Goal: Task Accomplishment & Management: Manage account settings

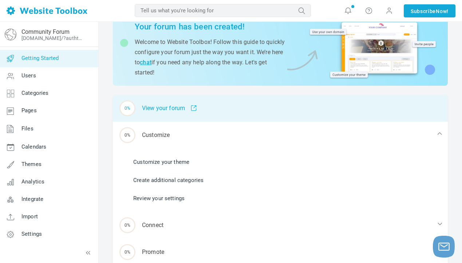
scroll to position [50, 0]
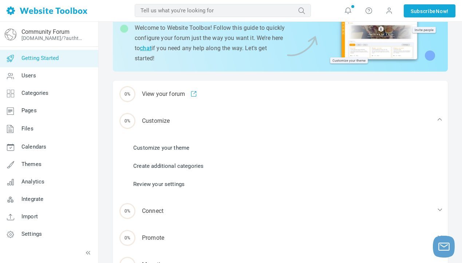
click at [165, 146] on link "Customize your theme" at bounding box center [161, 148] width 56 height 8
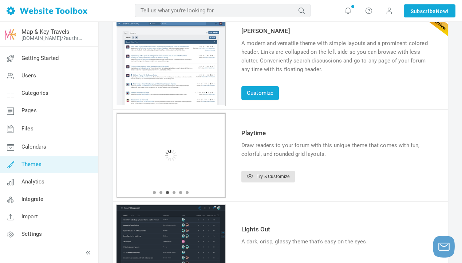
scroll to position [57, 0]
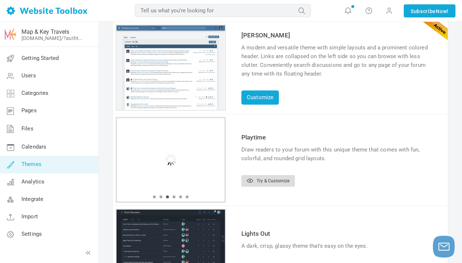
click at [272, 179] on link "Try & Customize" at bounding box center [267, 181] width 53 height 12
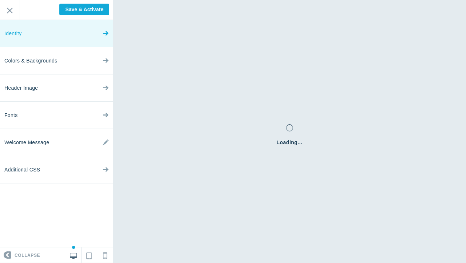
click at [85, 29] on link "Identity" at bounding box center [56, 33] width 113 height 27
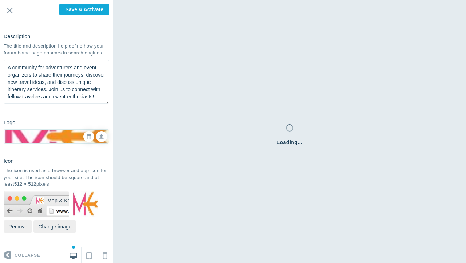
scroll to position [84, 0]
click at [56, 226] on button "Change image" at bounding box center [54, 227] width 43 height 12
type input "C:\fakepath\3.png"
click at [96, 139] on link at bounding box center [101, 136] width 11 height 11
type input "C:\fakepath\2.png"
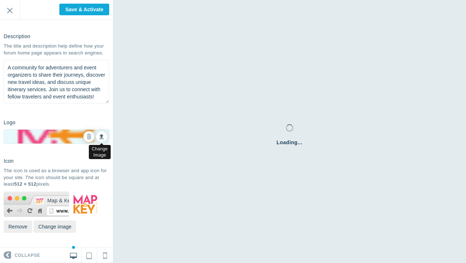
click at [96, 140] on link at bounding box center [101, 136] width 11 height 11
type input "C:\fakepath\Long header logo.png"
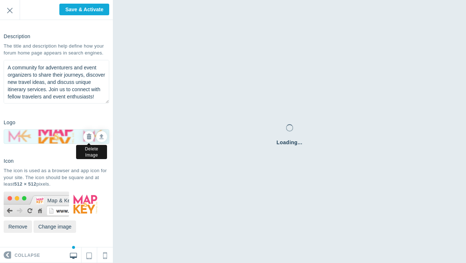
click at [86, 136] on icon at bounding box center [88, 136] width 5 height 5
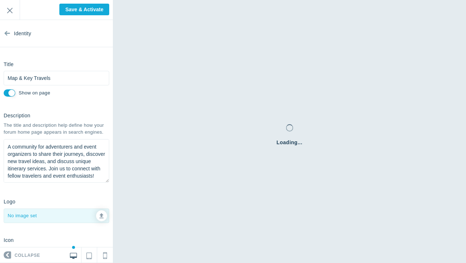
scroll to position [0, 0]
click at [36, 77] on input "Map & Key Travels" at bounding box center [57, 78] width 106 height 15
click at [54, 78] on input "Map & Key Travels" at bounding box center [57, 78] width 106 height 15
type input "Map & Key Travel"
click at [84, 102] on section "Identity Title Map & Key Travel Please fill out this field. Show on page Descri…" at bounding box center [56, 134] width 113 height 228
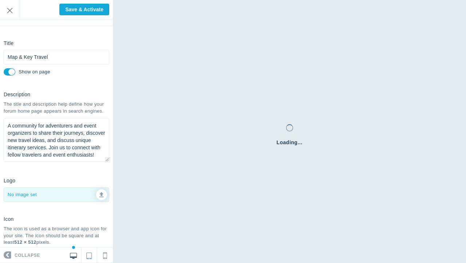
drag, startPoint x: 82, startPoint y: 160, endPoint x: 0, endPoint y: 133, distance: 86.1
click at [0, 133] on div "Description The title and description help define how your forum home page appe…" at bounding box center [56, 126] width 113 height 76
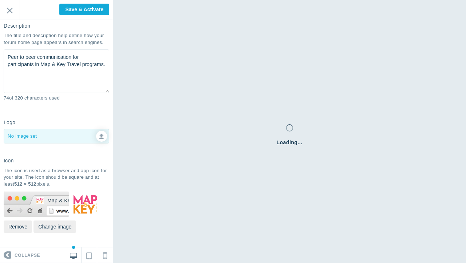
scroll to position [95, 0]
type textarea "Peer to peer communication for participants in Map & Key Travel programs."
click at [92, 7] on input "Save & Activate" at bounding box center [84, 10] width 50 height 12
type input "Saving..."
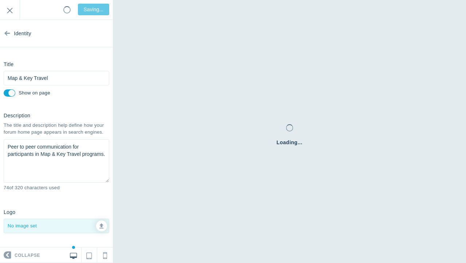
scroll to position [0, 0]
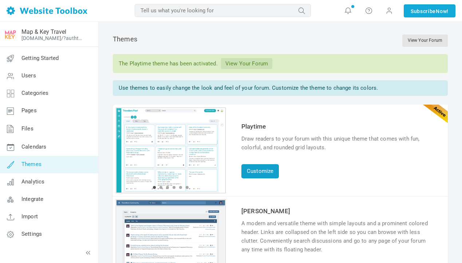
click at [261, 173] on link "Customize" at bounding box center [259, 171] width 37 height 14
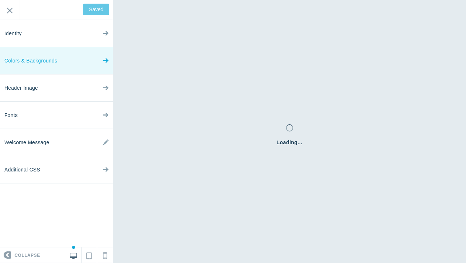
click at [71, 61] on link "Colors & Backgrounds" at bounding box center [56, 60] width 113 height 27
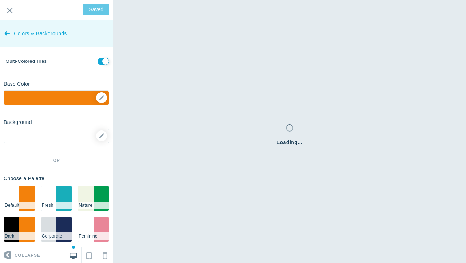
click at [9, 33] on icon at bounding box center [7, 31] width 6 height 27
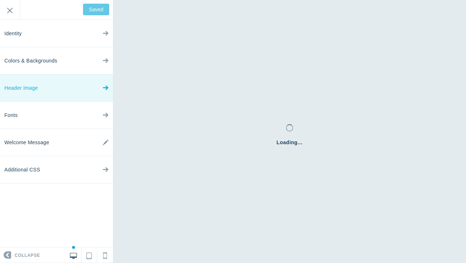
click at [73, 92] on link "Header Image" at bounding box center [56, 88] width 113 height 27
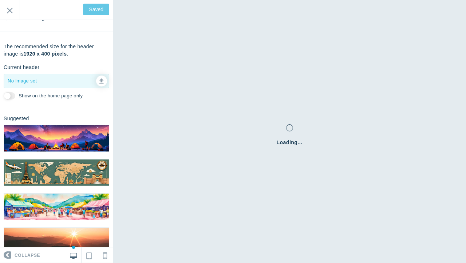
scroll to position [16, 0]
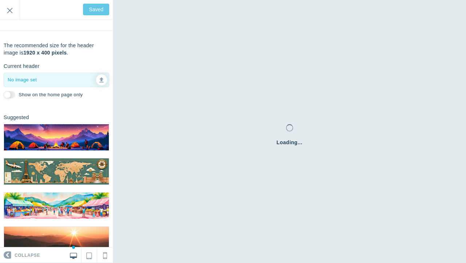
click at [55, 167] on img at bounding box center [56, 172] width 105 height 26
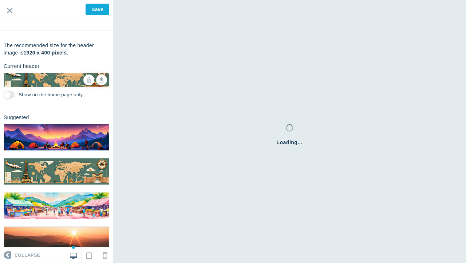
drag, startPoint x: 74, startPoint y: 55, endPoint x: 24, endPoint y: 53, distance: 49.2
click at [24, 53] on p "The recommended size for the header image is 1920 x 400 pixels ." at bounding box center [57, 49] width 106 height 15
copy p "1920 x 400 pixels ."
click at [95, 7] on input "Save" at bounding box center [98, 10] width 24 height 12
type input "Saved"
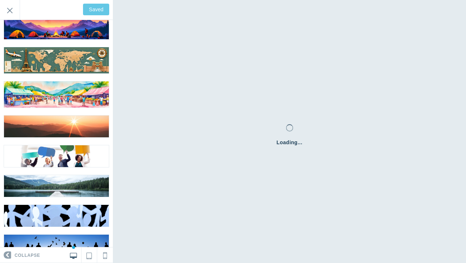
scroll to position [128, 0]
click at [11, 13] on input "Exit" at bounding box center [10, 10] width 20 height 20
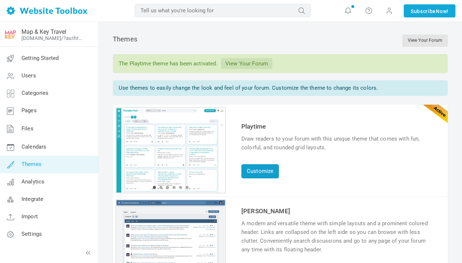
click at [266, 171] on link "Customize" at bounding box center [259, 171] width 37 height 14
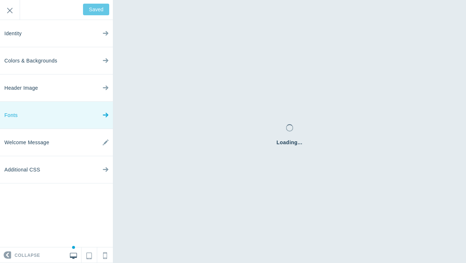
click at [65, 120] on link "Fonts" at bounding box center [56, 115] width 113 height 27
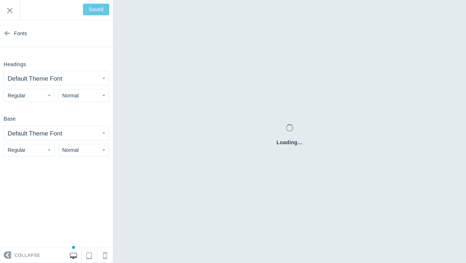
click at [42, 95] on button "Regular" at bounding box center [29, 95] width 51 height 13
click at [75, 70] on div "Headings Default Theme Font Abel Abhaya Libre Aboreto Abril Fatface Aclonica Ac…" at bounding box center [56, 80] width 113 height 44
click at [75, 79] on button "Default Theme Font" at bounding box center [56, 78] width 105 height 14
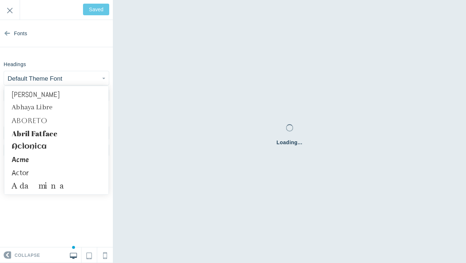
click at [75, 79] on button "Default Theme Font" at bounding box center [56, 78] width 105 height 14
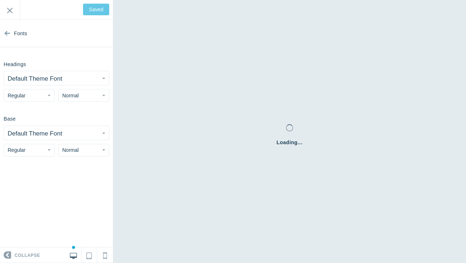
click at [80, 96] on button "Normal" at bounding box center [83, 95] width 51 height 13
click at [79, 138] on link "Large" at bounding box center [84, 137] width 50 height 13
type input "Save"
click at [78, 152] on span "Normal" at bounding box center [70, 150] width 16 height 6
click at [78, 190] on link "Large" at bounding box center [84, 192] width 50 height 13
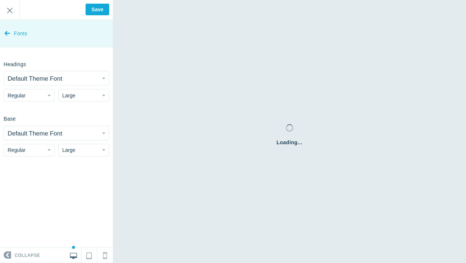
click at [7, 33] on icon at bounding box center [7, 31] width 6 height 27
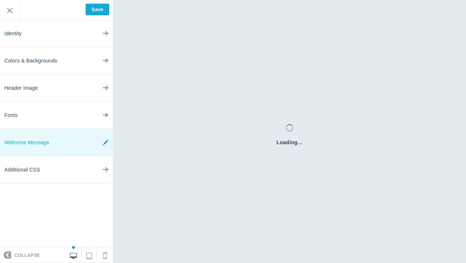
click at [103, 145] on icon at bounding box center [106, 142] width 6 height 27
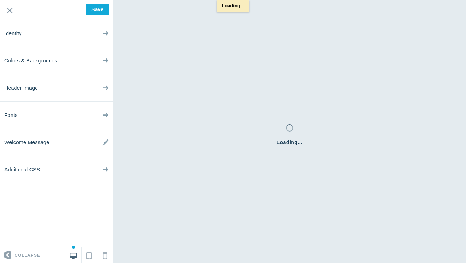
click at [92, 9] on div "Loading..." at bounding box center [233, 6] width 466 height 12
click at [11, 12] on input "Exit" at bounding box center [10, 10] width 20 height 20
click at [98, 8] on div "Loading..." at bounding box center [233, 6] width 466 height 12
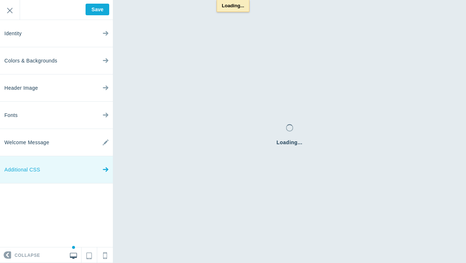
click at [63, 169] on link "Additional CSS" at bounding box center [56, 169] width 113 height 27
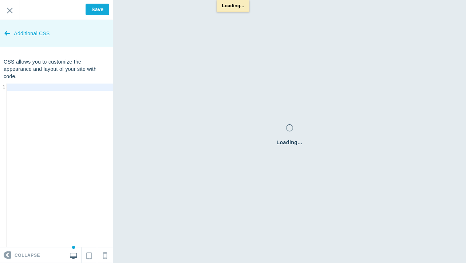
click at [10, 33] on icon at bounding box center [7, 31] width 6 height 27
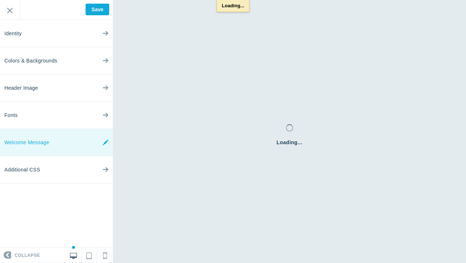
click at [59, 145] on link "Welcome Message" at bounding box center [56, 142] width 113 height 27
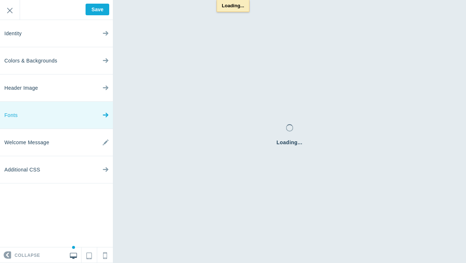
click at [60, 118] on link "Fonts" at bounding box center [56, 115] width 113 height 27
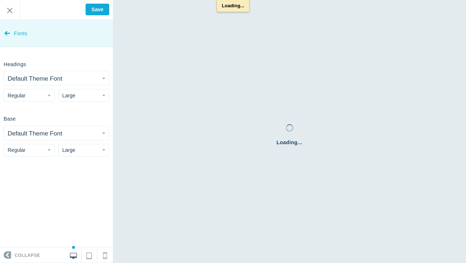
click at [11, 36] on link "Fonts" at bounding box center [56, 33] width 113 height 27
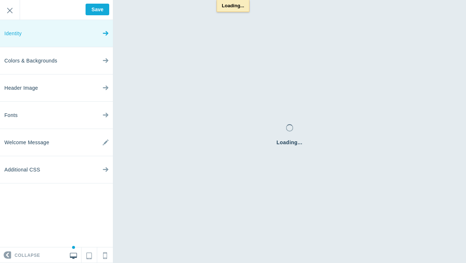
click at [34, 33] on link "Identity" at bounding box center [56, 33] width 113 height 27
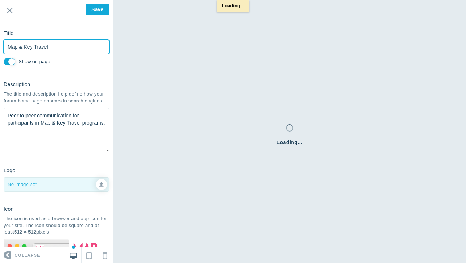
click at [59, 47] on input "Map & Key Travel" at bounding box center [57, 47] width 106 height 15
type input "Map & Key Travel Participant Hub"
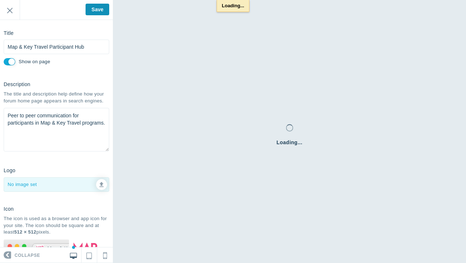
click at [94, 14] on input "Save" at bounding box center [98, 10] width 24 height 12
type input "Saved"
click at [11, 9] on input "Exit" at bounding box center [10, 10] width 20 height 20
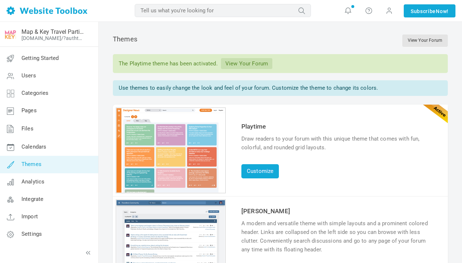
click at [260, 58] on link "View Your Forum" at bounding box center [246, 63] width 51 height 11
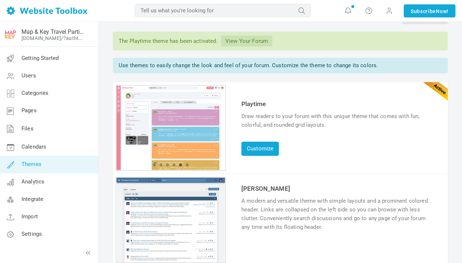
scroll to position [23, 0]
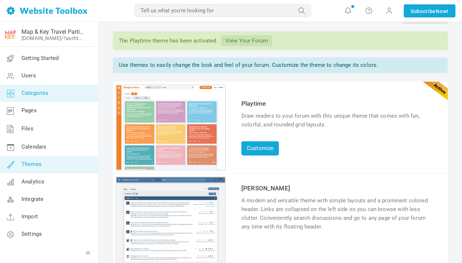
click at [42, 92] on span "Categories" at bounding box center [34, 93] width 27 height 7
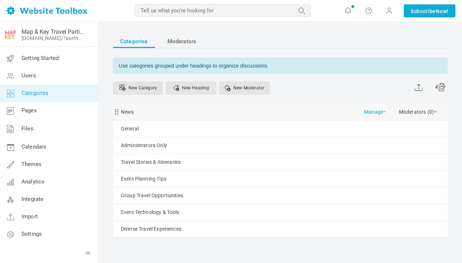
click at [377, 112] on link "Manage" at bounding box center [375, 110] width 22 height 13
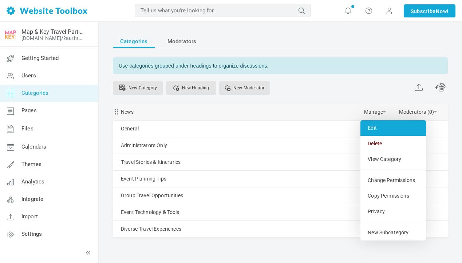
click at [384, 130] on link "Edit" at bounding box center [392, 128] width 65 height 16
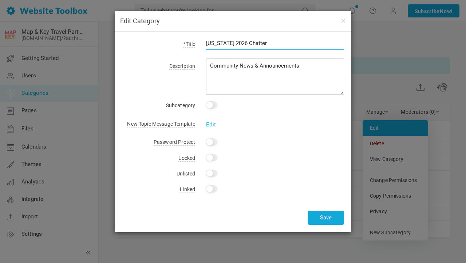
type input "[US_STATE] 2026 Chatter"
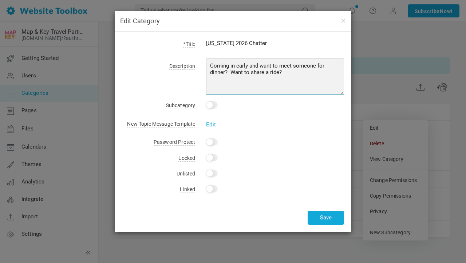
type textarea "Coming in early and want to meet someone for dinner? Want to share a ride?"
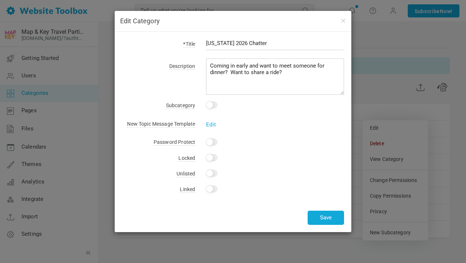
click at [211, 106] on input "checkbox" at bounding box center [212, 105] width 12 height 7
checkbox input "true"
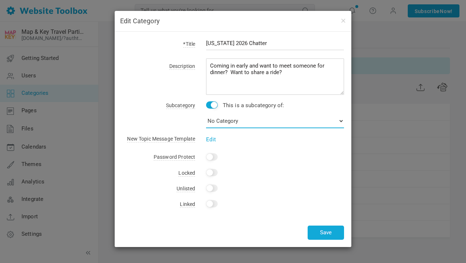
select select "987749"
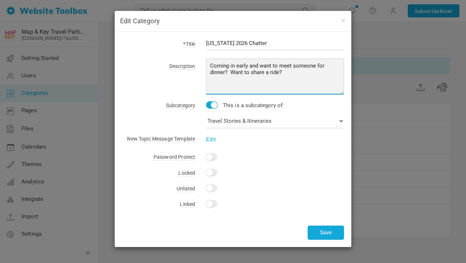
click at [299, 70] on textarea "Community News & Announcements" at bounding box center [275, 77] width 138 height 36
type textarea "Coming in early and want to meet someone for dinner? Want to share a ride? Shar…"
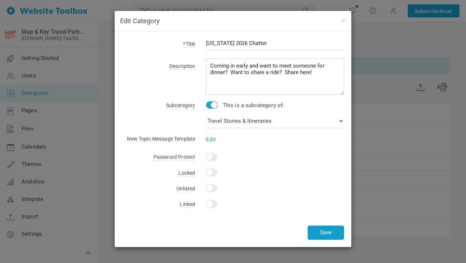
click at [325, 228] on button "Save" at bounding box center [325, 233] width 36 height 14
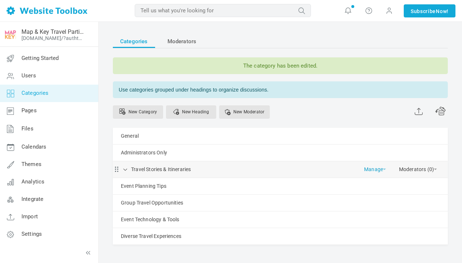
click at [383, 169] on span at bounding box center [384, 169] width 3 height 1
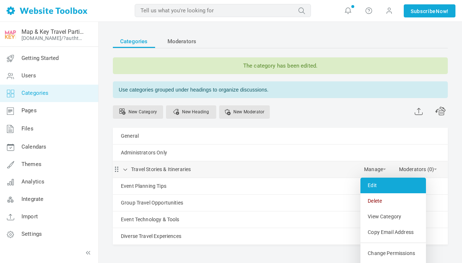
click at [377, 187] on link "Edit" at bounding box center [392, 186] width 65 height 16
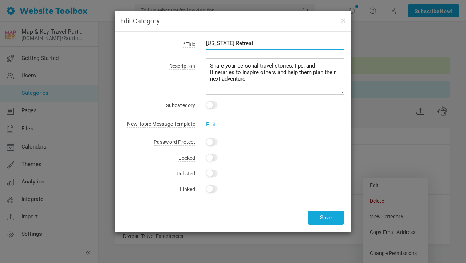
type input "[US_STATE] Retreat"
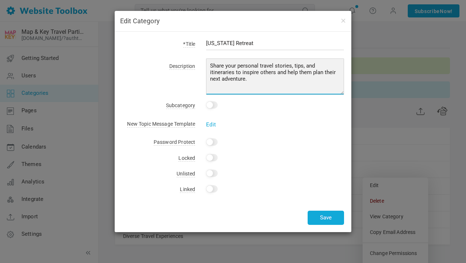
click at [275, 82] on textarea "Share your personal travel stories, tips, and itineraries to inspire others and…" at bounding box center [275, 77] width 138 height 36
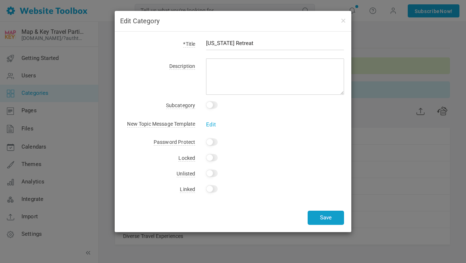
click at [319, 217] on button "Save" at bounding box center [325, 218] width 36 height 14
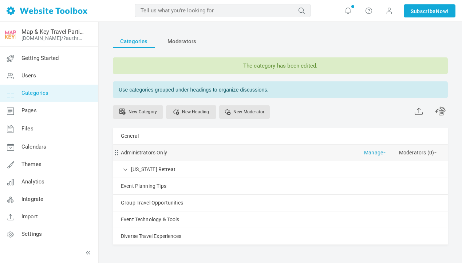
click at [382, 152] on link "Manage" at bounding box center [375, 151] width 22 height 13
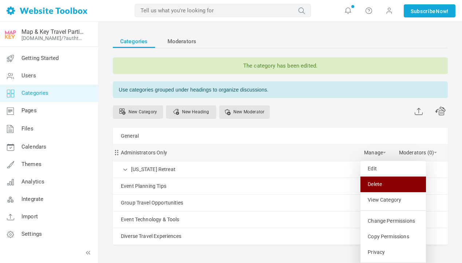
click at [380, 185] on link "Delete" at bounding box center [392, 185] width 65 height 16
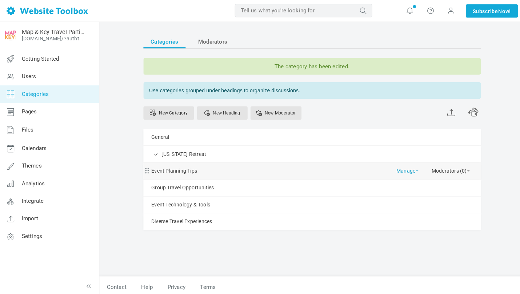
click at [412, 169] on span at bounding box center [413, 169] width 3 height 1
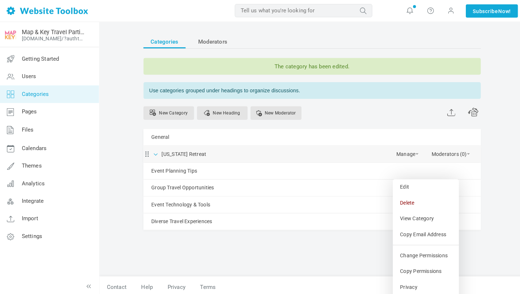
click at [155, 154] on span at bounding box center [154, 152] width 7 height 7
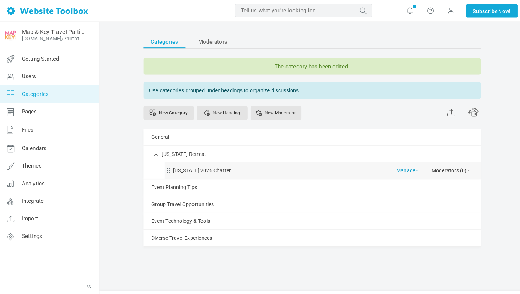
click at [412, 170] on link "Manage" at bounding box center [404, 167] width 22 height 13
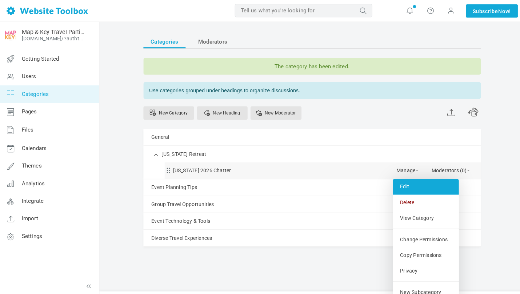
click at [414, 185] on link "Edit" at bounding box center [422, 186] width 65 height 16
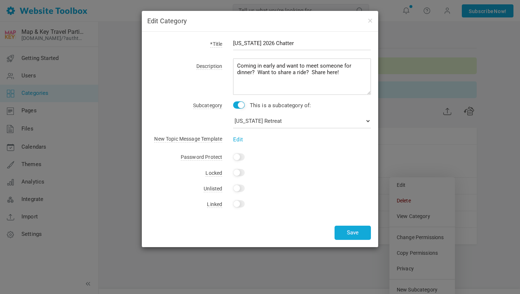
click at [239, 107] on input "checkbox" at bounding box center [239, 105] width 12 height 7
checkbox input "false"
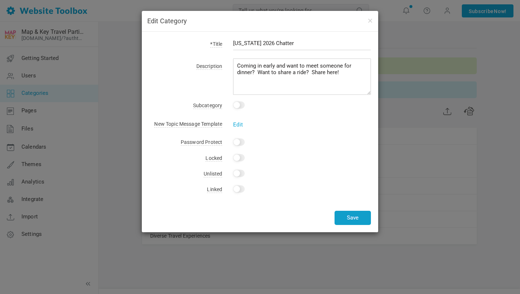
click at [340, 219] on button "Save" at bounding box center [353, 218] width 36 height 14
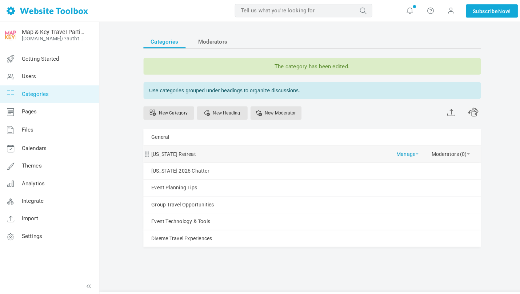
click at [412, 153] on link "Manage" at bounding box center [404, 151] width 22 height 13
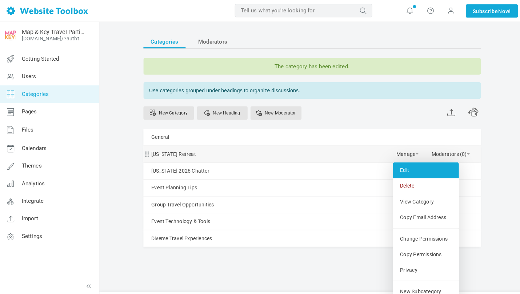
click at [409, 168] on link "Edit" at bounding box center [422, 169] width 65 height 16
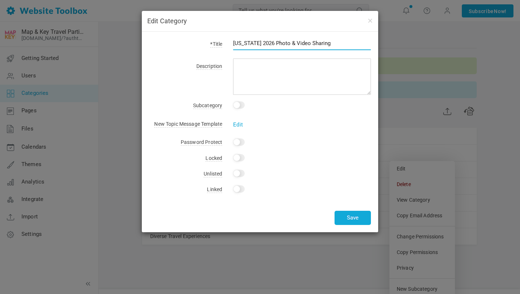
type input "[US_STATE] 2026 Photo & Video Sharing"
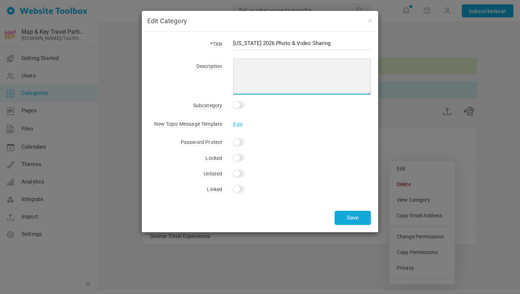
click at [261, 72] on textarea at bounding box center [302, 77] width 138 height 36
type textarea "I"
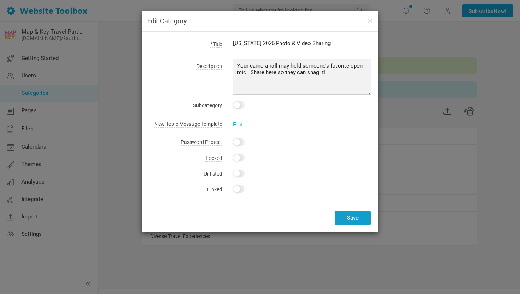
type textarea "Your camera roll may hold someone's favorite open mic. Share here so they can s…"
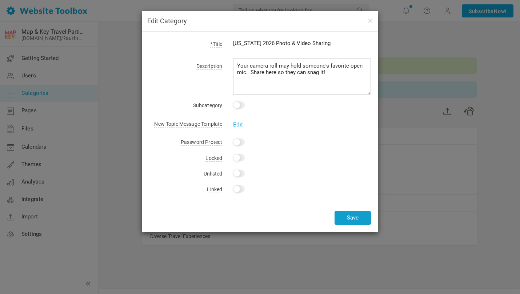
click at [349, 217] on button "Save" at bounding box center [353, 218] width 36 height 14
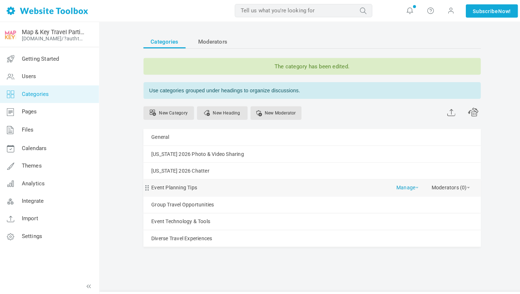
click at [407, 187] on link "Manage" at bounding box center [404, 184] width 22 height 13
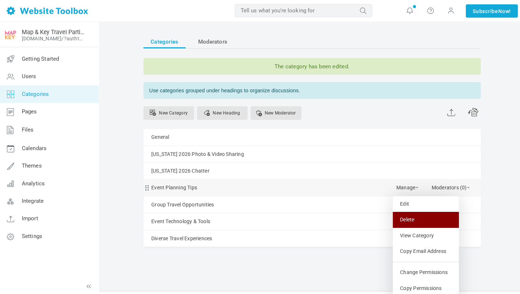
click at [408, 218] on link "Delete" at bounding box center [422, 218] width 65 height 16
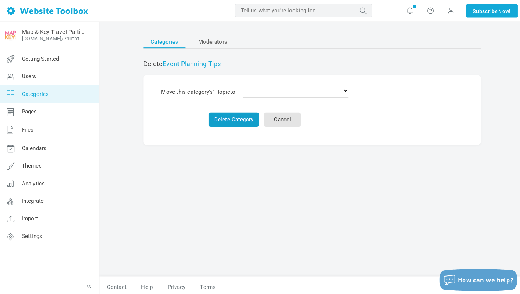
click at [233, 117] on button "Delete Category" at bounding box center [232, 119] width 50 height 14
select select "0"
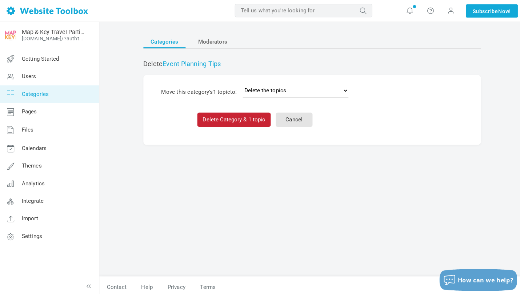
click at [233, 114] on button "Delete Category & 1 topic" at bounding box center [232, 119] width 73 height 14
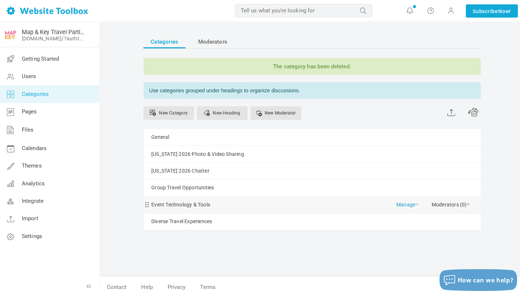
click at [405, 202] on link "Manage" at bounding box center [404, 201] width 22 height 13
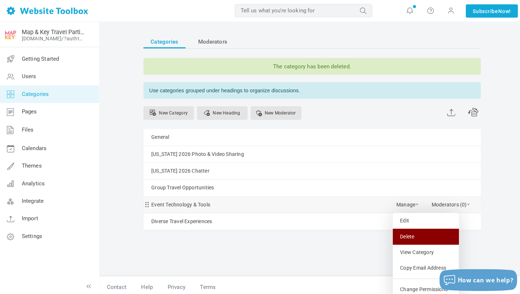
click at [404, 232] on link "Delete" at bounding box center [422, 235] width 65 height 16
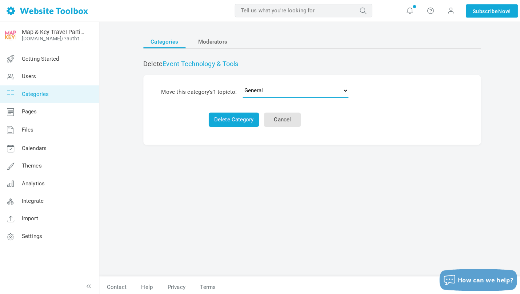
select select "0"
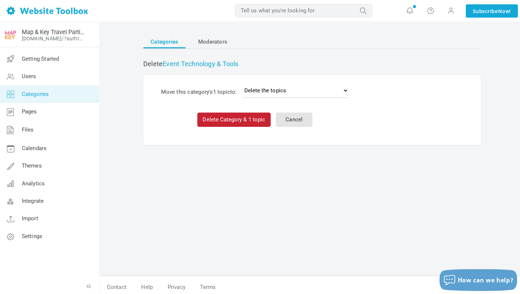
click at [235, 113] on button "Delete Category & 1 topic" at bounding box center [232, 119] width 73 height 14
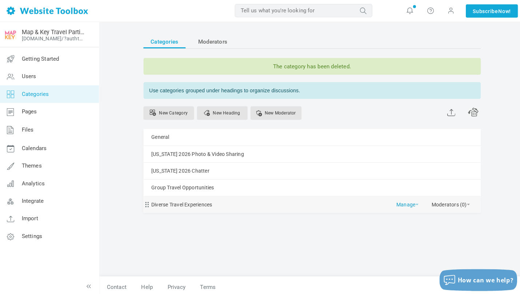
click at [401, 206] on link "Manage" at bounding box center [404, 201] width 22 height 13
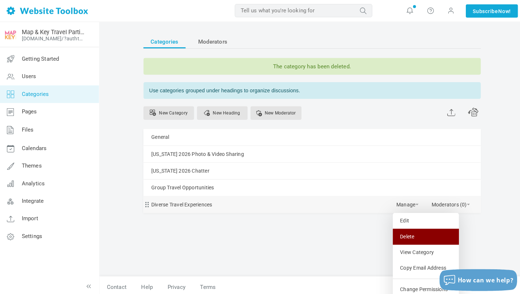
click at [405, 237] on link "Delete" at bounding box center [422, 235] width 65 height 16
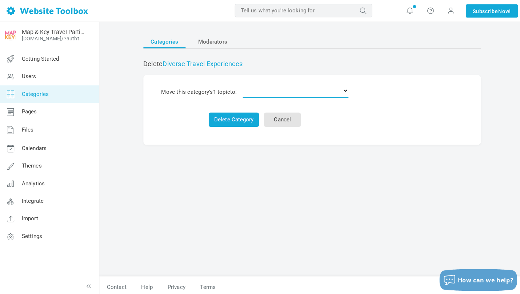
select select "0"
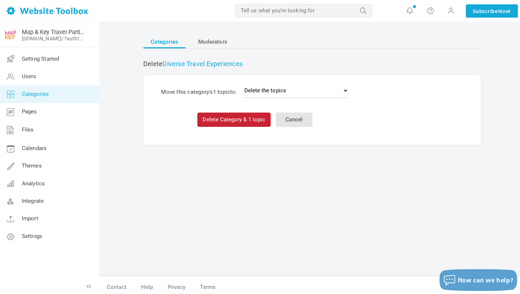
click at [237, 114] on button "Delete Category & 1 topic" at bounding box center [232, 119] width 73 height 14
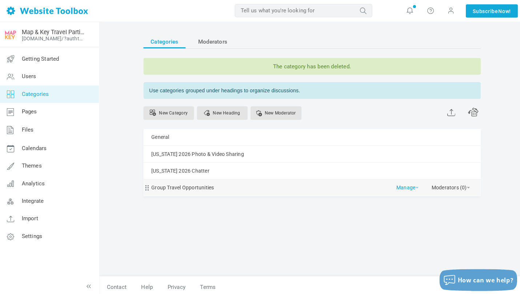
click at [412, 185] on link "Manage" at bounding box center [404, 184] width 22 height 13
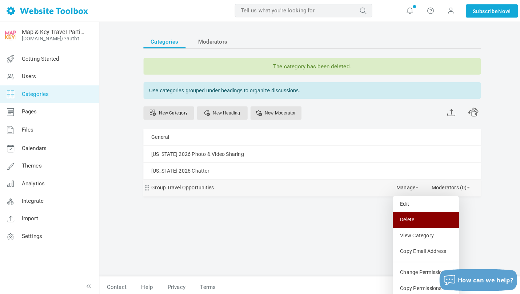
click at [408, 214] on link "Delete" at bounding box center [422, 218] width 65 height 16
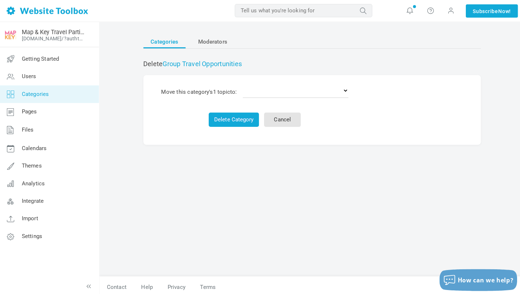
click at [295, 84] on td "Delete the topics General [US_STATE] 2026 Photo & Video Sharing [US_STATE] 2026…" at bounding box center [293, 91] width 110 height 17
select select "0"
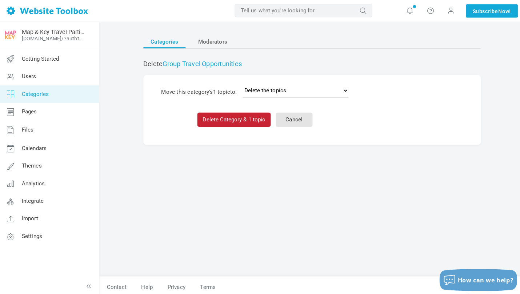
click at [227, 115] on button "Delete Category & 1 topic" at bounding box center [232, 119] width 73 height 14
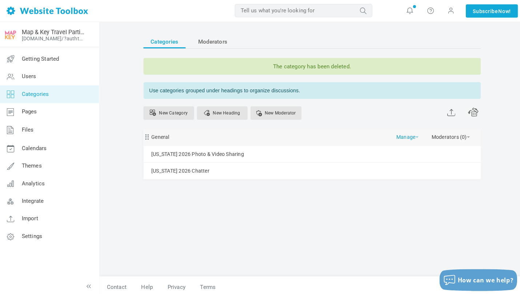
click at [411, 137] on link "Manage" at bounding box center [404, 134] width 22 height 13
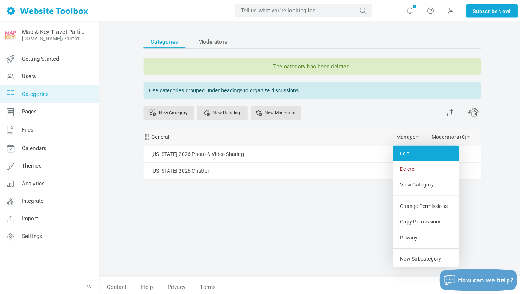
click at [409, 150] on link "Edit" at bounding box center [422, 152] width 65 height 16
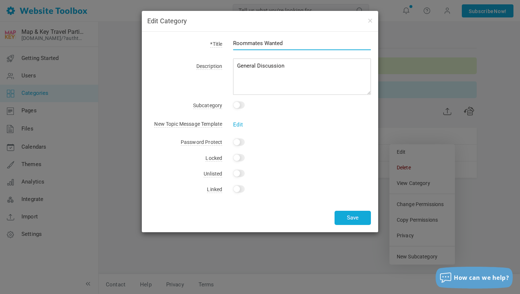
type input "Roommates Wanted"
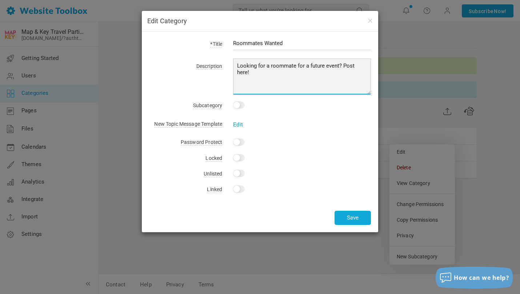
type textarea "Looking for a roommate for a future event? Post here!"
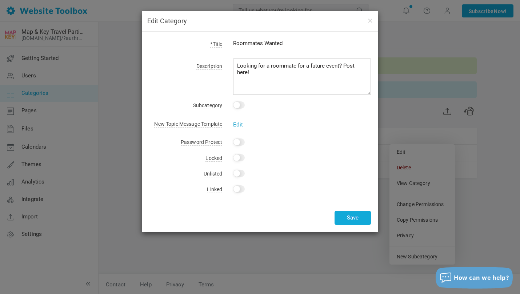
click at [235, 124] on link "Edit" at bounding box center [238, 125] width 10 height 7
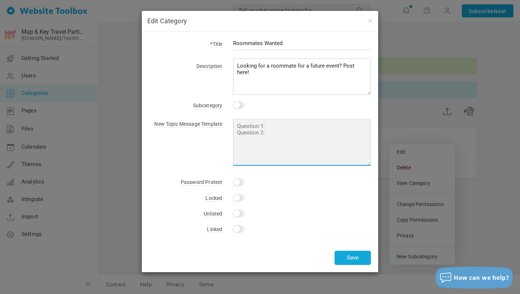
click at [257, 125] on textarea at bounding box center [302, 142] width 138 height 47
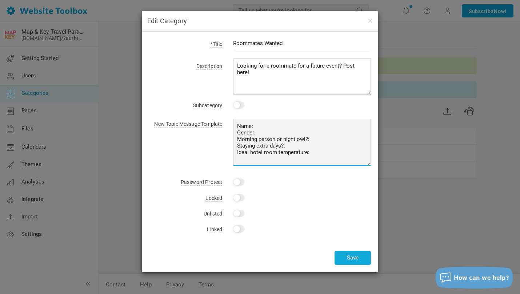
click at [257, 126] on textarea "Name: Gender: Morning person or night owl?: Staying extra days?: Ideal hotel ro…" at bounding box center [302, 142] width 138 height 47
click at [238, 127] on textarea "Name: Gender: Morning person or night owl?: Staying extra days?: Ideal hotel ro…" at bounding box center [302, 142] width 138 height 47
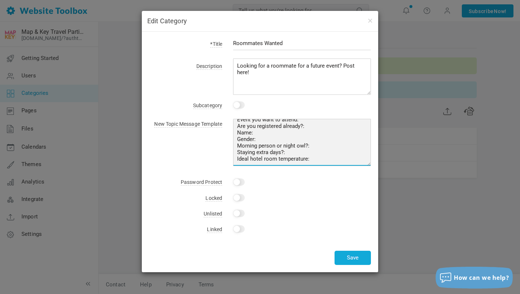
scroll to position [7, 0]
type textarea "Event you want to attend: Are you registered already?: Name: Gender: Morning pe…"
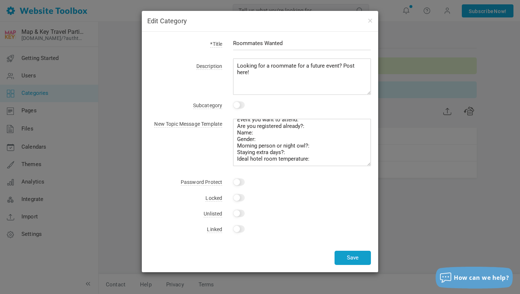
click at [351, 259] on button "Save" at bounding box center [353, 258] width 36 height 14
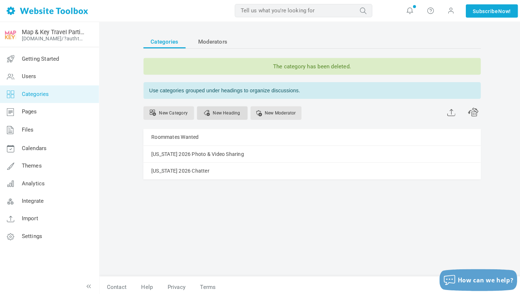
click at [219, 116] on link "New Heading" at bounding box center [220, 112] width 50 height 13
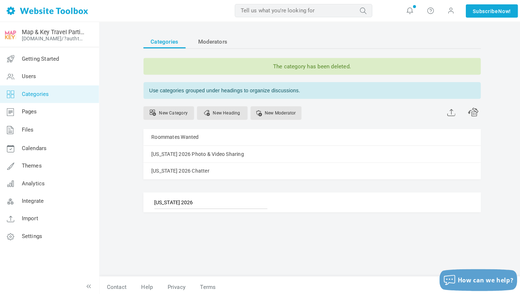
type input "Hawaii 2026"
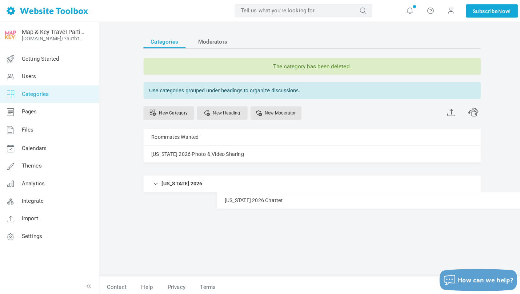
drag, startPoint x: 145, startPoint y: 170, endPoint x: 163, endPoint y: 190, distance: 27.1
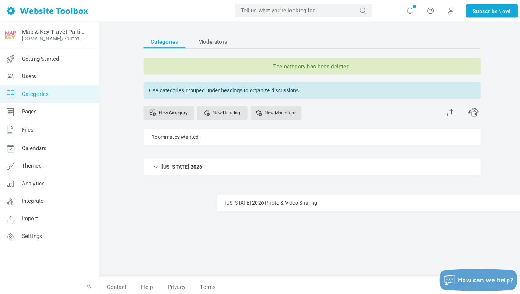
drag, startPoint x: 147, startPoint y: 153, endPoint x: 151, endPoint y: 193, distance: 39.9
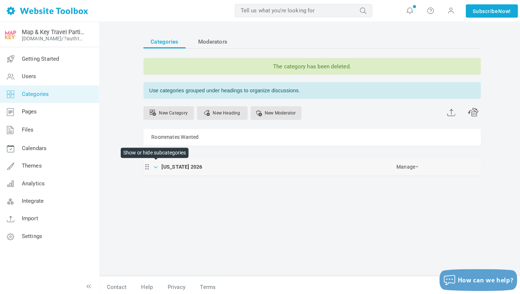
click at [154, 166] on span at bounding box center [154, 165] width 7 height 7
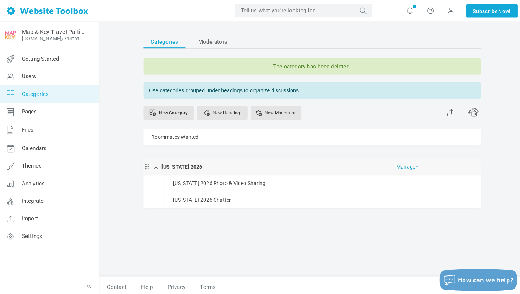
click at [412, 166] on span at bounding box center [413, 165] width 3 height 1
click at [329, 158] on div "Hawaii 2026 Manage Edit Delete New Category" at bounding box center [309, 166] width 335 height 16
click at [279, 116] on link "New Moderator" at bounding box center [274, 112] width 51 height 13
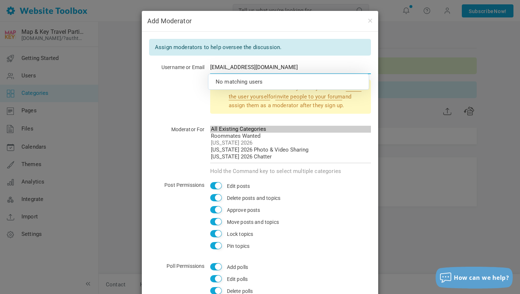
type input "admin@mapandkeytravel.com"
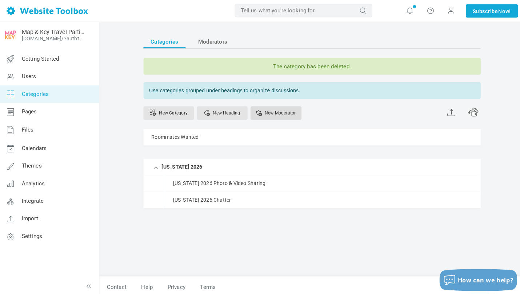
click at [281, 115] on link "New Moderator" at bounding box center [274, 112] width 51 height 13
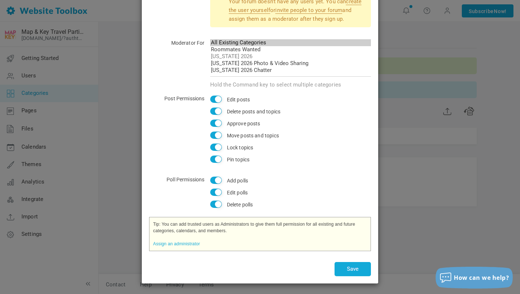
scroll to position [86, 0]
click at [417, 147] on div "Add Moderator Assign moderators to help oversee the discussion. Username or Ema…" at bounding box center [260, 147] width 520 height 294
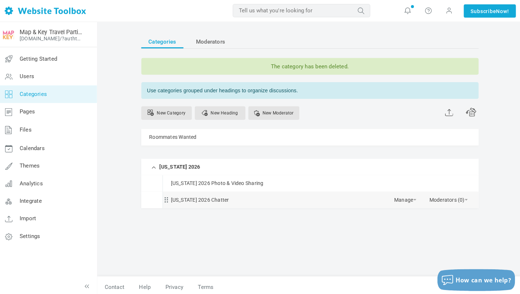
scroll to position [0, 0]
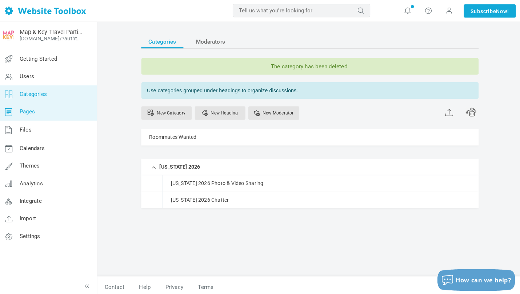
click at [30, 110] on span "Pages" at bounding box center [28, 110] width 15 height 7
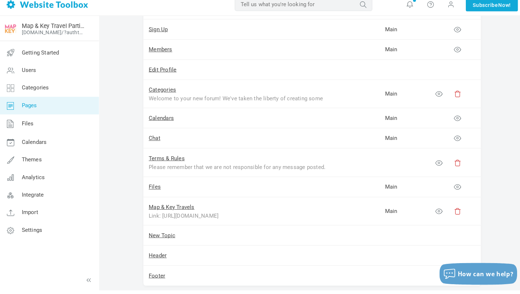
scroll to position [121, 0]
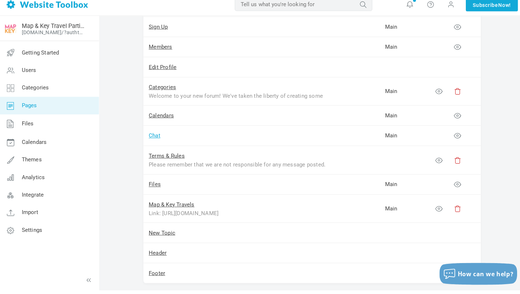
click at [154, 138] on link "Chat" at bounding box center [154, 141] width 12 height 7
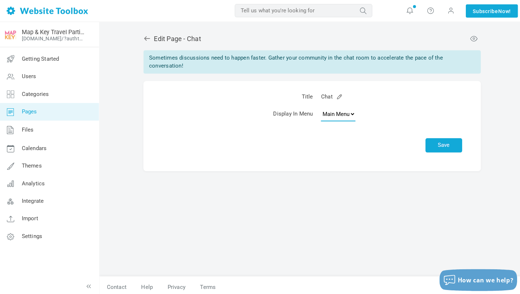
select select
click at [434, 143] on button "Save" at bounding box center [440, 144] width 36 height 14
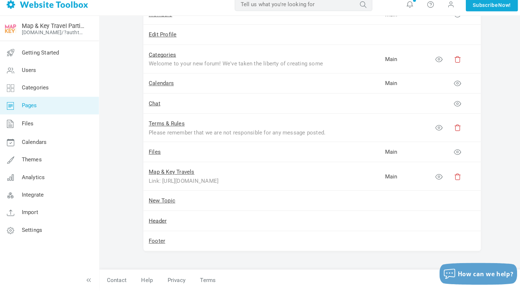
scroll to position [177, 0]
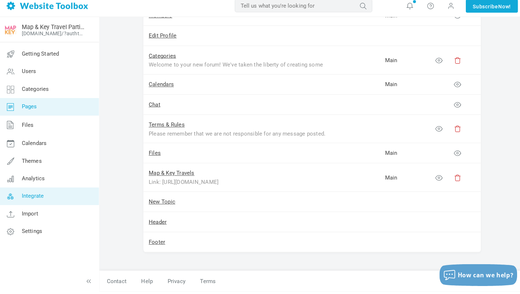
click at [32, 196] on span "Integrate" at bounding box center [32, 199] width 22 height 7
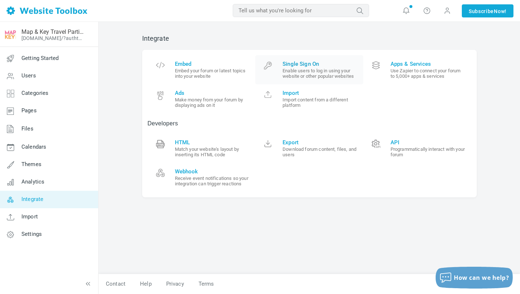
click at [309, 63] on span "Single Sign On" at bounding box center [320, 64] width 75 height 7
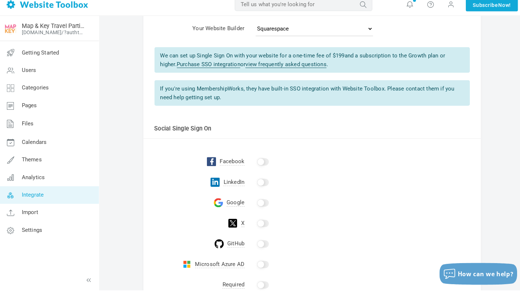
scroll to position [60, 0]
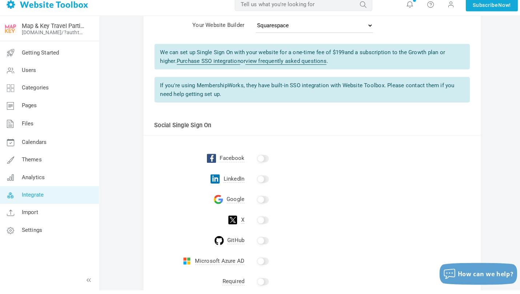
click at [259, 160] on input "checkbox" at bounding box center [261, 163] width 12 height 7
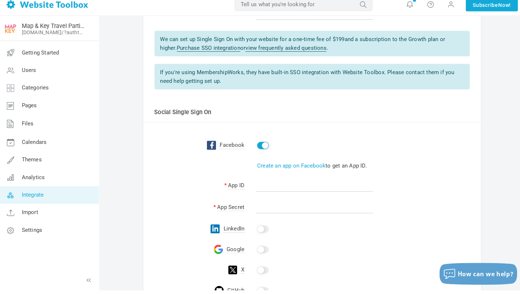
scroll to position [83, 0]
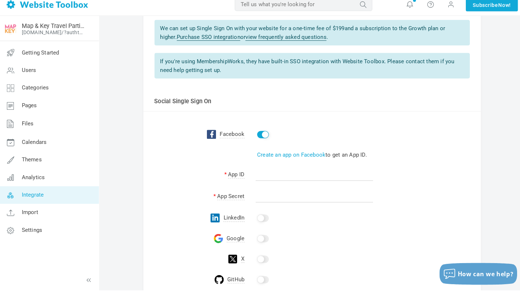
click at [259, 136] on input "checkbox" at bounding box center [261, 139] width 12 height 7
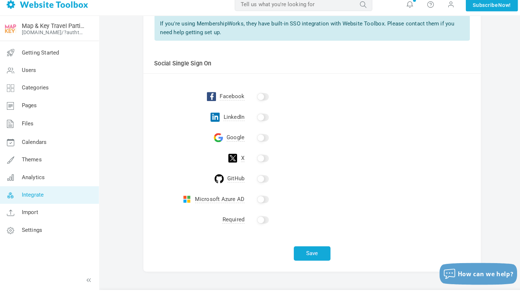
scroll to position [121, 0]
click at [256, 139] on input "checkbox" at bounding box center [261, 142] width 12 height 7
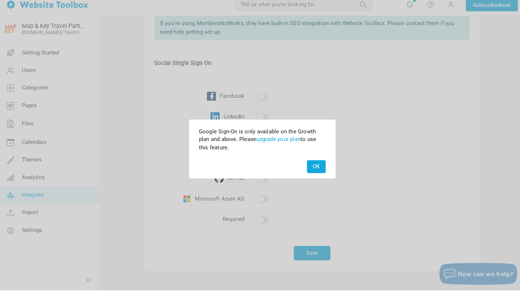
click at [318, 165] on button "OK" at bounding box center [314, 171] width 19 height 13
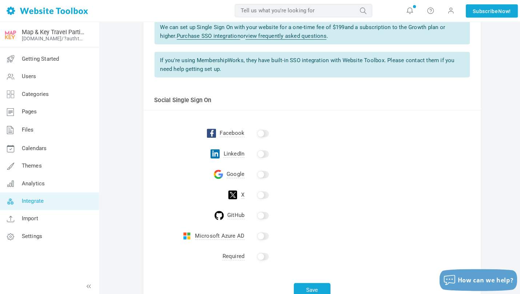
scroll to position [69, 0]
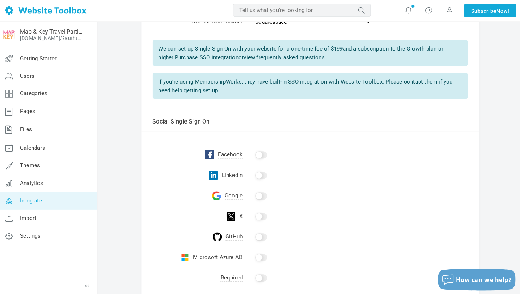
click at [256, 151] on input "checkbox" at bounding box center [261, 154] width 12 height 7
checkbox input "true"
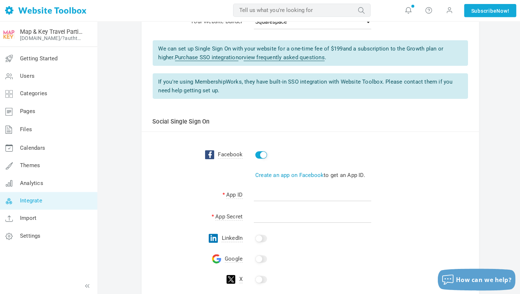
click at [292, 171] on link "Create an app on Facebook" at bounding box center [289, 174] width 68 height 7
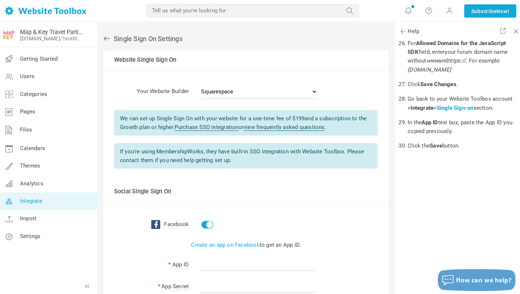
scroll to position [0, 0]
click at [32, 197] on span "Integrate" at bounding box center [32, 199] width 22 height 7
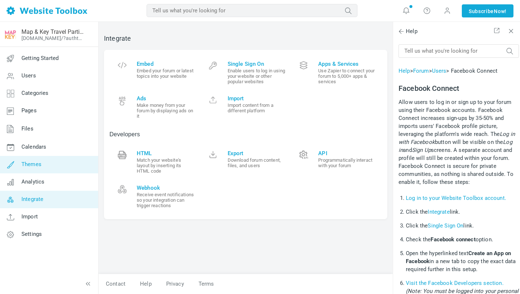
scroll to position [749, 0]
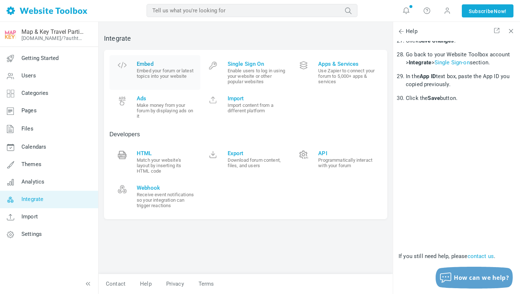
click at [144, 64] on span "Embed" at bounding box center [166, 64] width 58 height 7
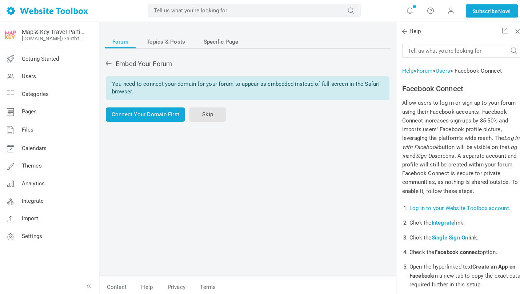
scroll to position [749, 0]
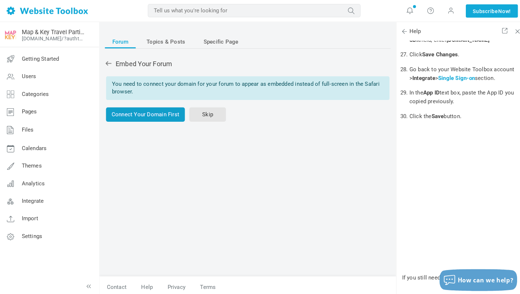
click at [154, 114] on link "Connect Your Domain First" at bounding box center [144, 114] width 78 height 14
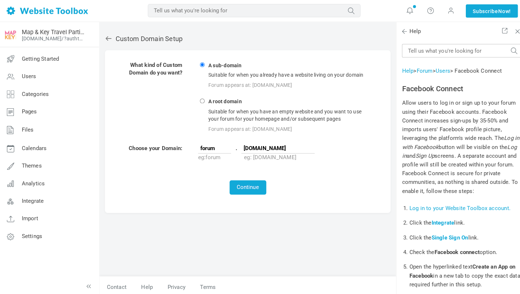
scroll to position [749, 0]
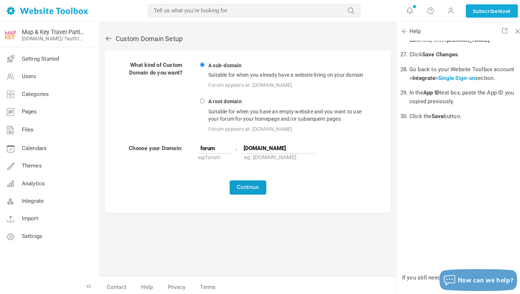
click at [241, 185] on button "Continue" at bounding box center [246, 186] width 36 height 14
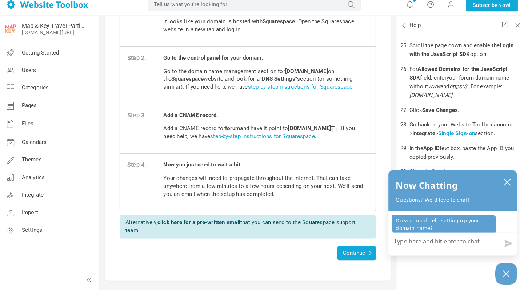
scroll to position [88, 0]
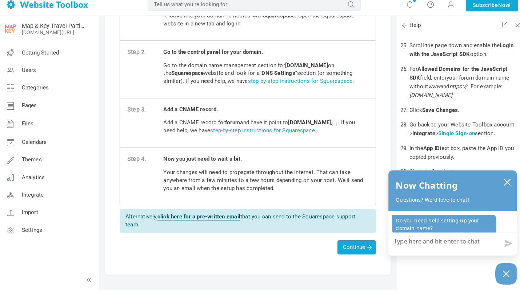
drag, startPoint x: 289, startPoint y: 120, endPoint x: 359, endPoint y: 117, distance: 70.6
click at [360, 124] on p "Add a CNAME record for forum and have it point to custom.websitetoolbox.com . I…" at bounding box center [263, 132] width 203 height 16
click at [329, 129] on span at bounding box center [331, 128] width 5 height 5
click at [280, 132] on link "step-by-step instructions for Squarespace" at bounding box center [261, 135] width 104 height 7
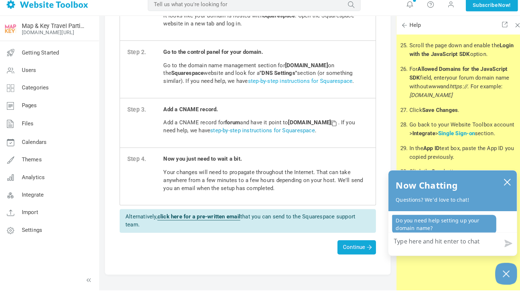
scroll to position [0, 0]
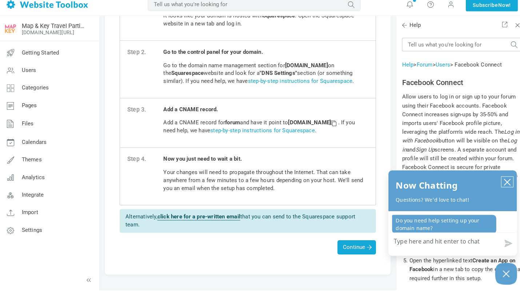
click at [500, 183] on icon "close chatbox" at bounding box center [503, 186] width 7 height 7
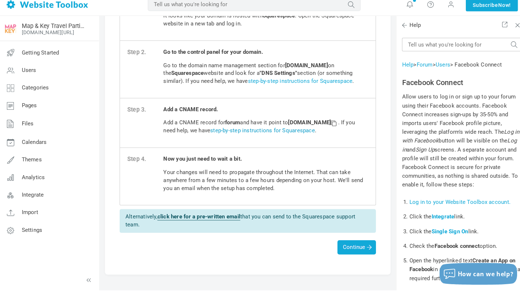
click at [312, 132] on link "step-by-step instructions for Squarespace" at bounding box center [261, 135] width 104 height 7
click at [510, 27] on span at bounding box center [512, 29] width 5 height 5
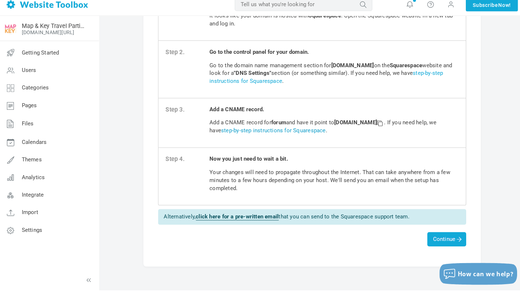
click at [307, 132] on link "step-by-step instructions for Squarespace" at bounding box center [271, 135] width 104 height 7
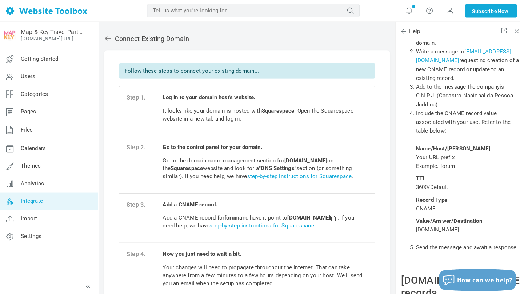
click at [23, 202] on span "Integrate" at bounding box center [32, 199] width 22 height 7
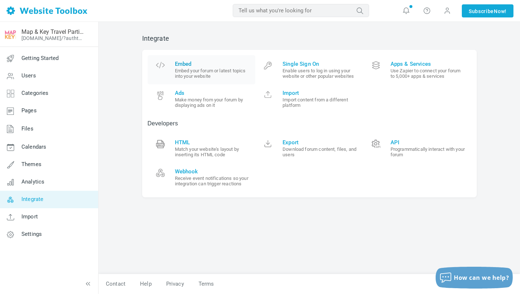
click at [186, 63] on span "Embed" at bounding box center [212, 64] width 75 height 7
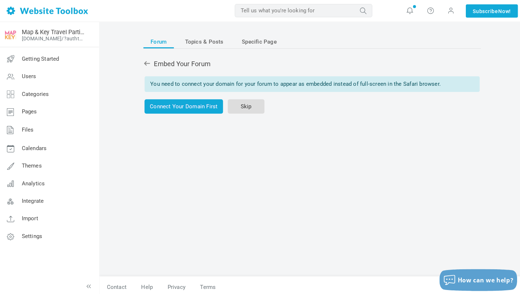
click at [235, 104] on link "Skip" at bounding box center [244, 106] width 36 height 14
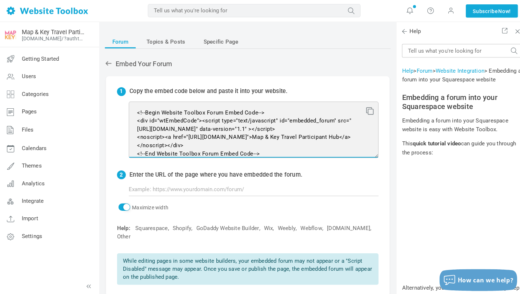
click at [194, 127] on textarea "<!--Begin Website Toolbox Forum Embed Code--> <div id="wtEmbedCode"><script typ…" at bounding box center [252, 129] width 248 height 56
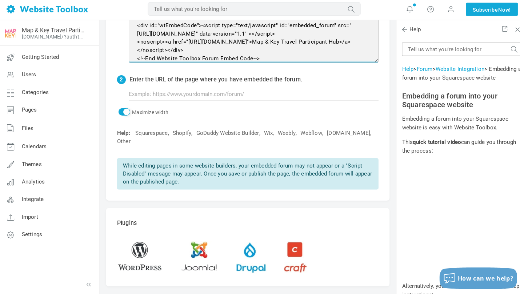
scroll to position [91, 0]
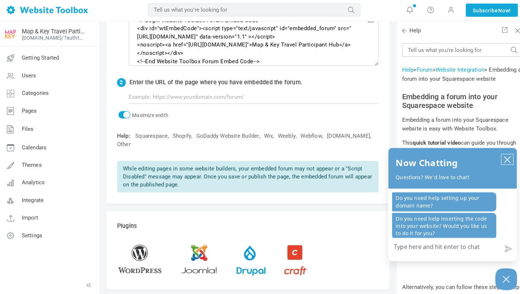
click at [500, 156] on icon "close chatbox" at bounding box center [503, 159] width 7 height 7
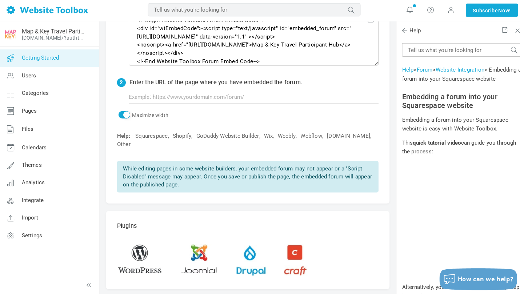
click at [44, 55] on span "Getting Started" at bounding box center [39, 58] width 37 height 7
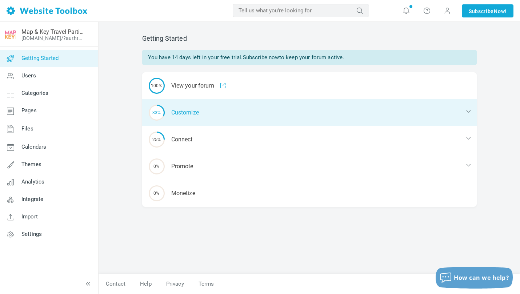
click at [191, 113] on div "33% Customize" at bounding box center [309, 112] width 335 height 27
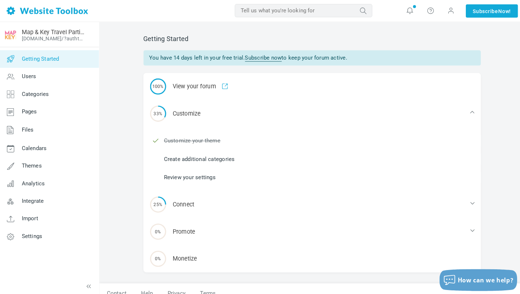
click at [195, 160] on link "Create additional categories" at bounding box center [198, 158] width 70 height 8
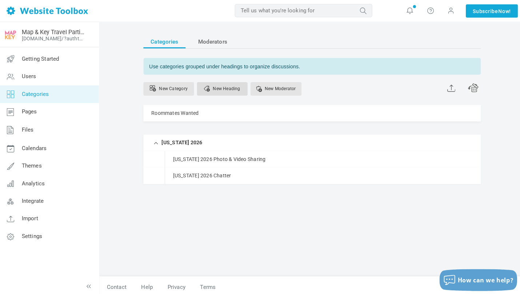
click at [222, 92] on link "New Heading" at bounding box center [220, 88] width 50 height 13
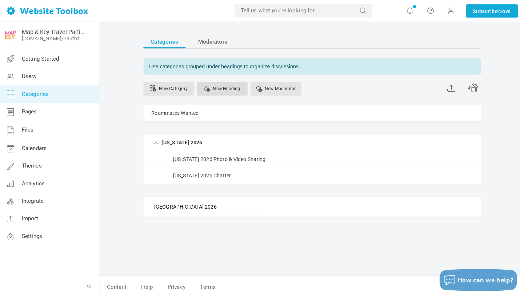
type input "[GEOGRAPHIC_DATA] 2026"
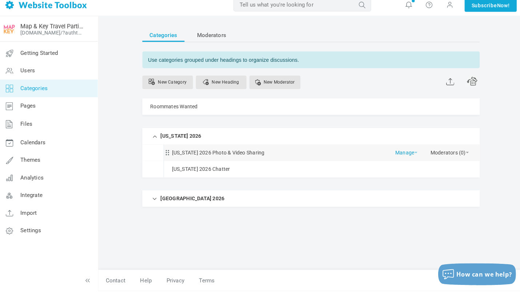
click at [408, 151] on link "Manage" at bounding box center [404, 155] width 22 height 13
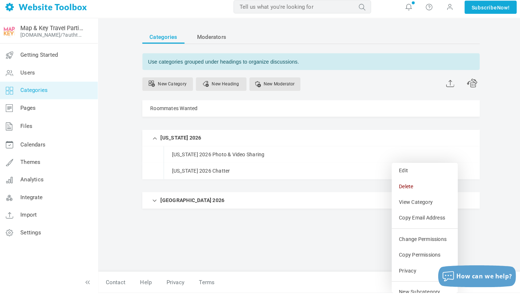
scroll to position [6, 0]
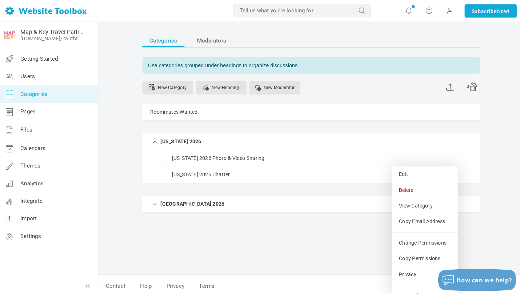
click at [244, 222] on div "Categories Moderators Use categories grouped under headings to organize discuss…" at bounding box center [309, 135] width 335 height 203
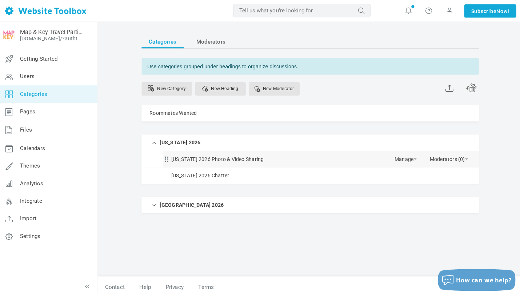
scroll to position [0, 0]
click at [410, 174] on link "Manage" at bounding box center [404, 172] width 22 height 13
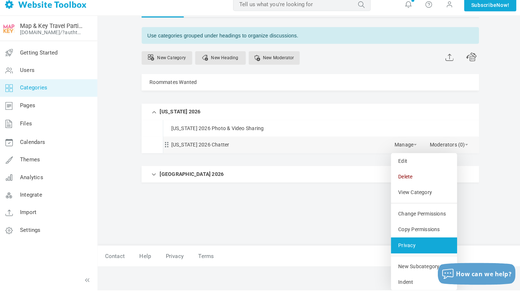
scroll to position [27, 0]
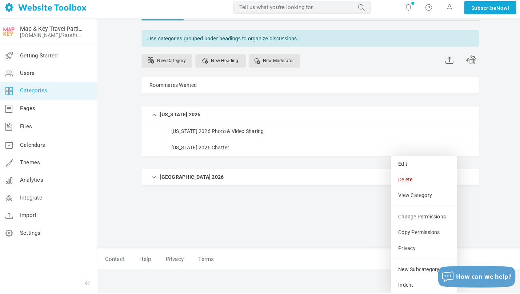
click at [234, 204] on div "Categories Moderators Use categories grouped under headings to organize discuss…" at bounding box center [309, 112] width 335 height 203
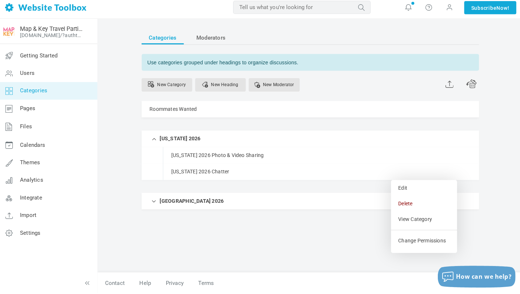
scroll to position [6, 0]
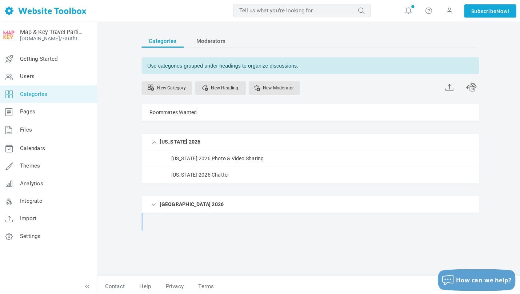
click at [132, 176] on div "Categories Moderators Use categories grouped under headings to organize discuss…" at bounding box center [310, 157] width 422 height 273
click at [166, 82] on link "New Category" at bounding box center [167, 87] width 50 height 13
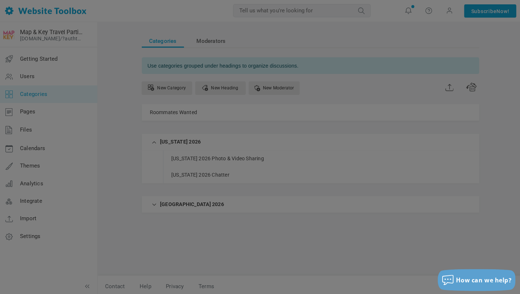
scroll to position [0, 0]
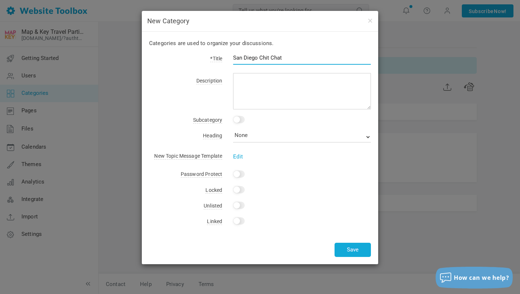
type input "San Diego Chit Chat"
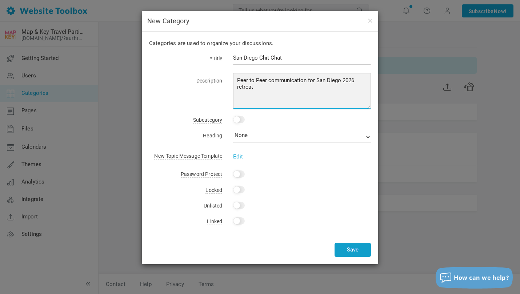
type textarea "Peer to Peer communication for San Diego 2026 retreat"
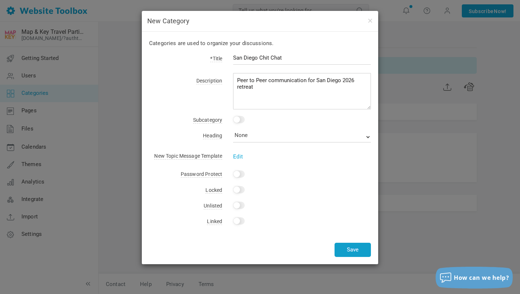
click at [354, 249] on button "Save" at bounding box center [353, 250] width 36 height 14
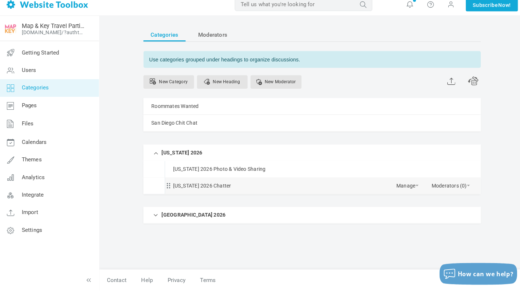
scroll to position [2, 0]
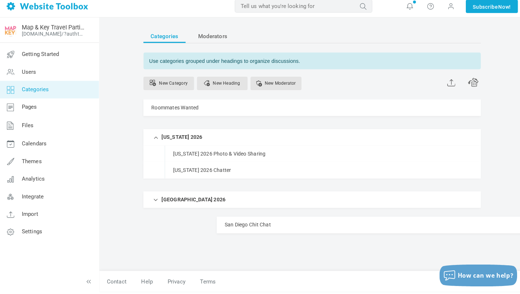
drag, startPoint x: 167, startPoint y: 121, endPoint x: 202, endPoint y: 213, distance: 99.1
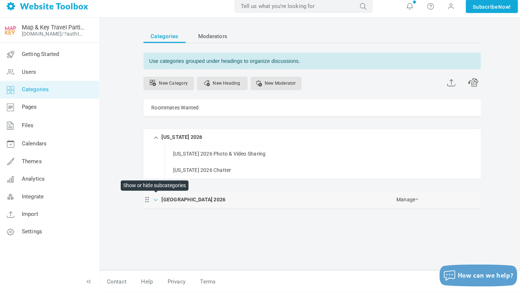
click at [156, 199] on span at bounding box center [154, 202] width 7 height 7
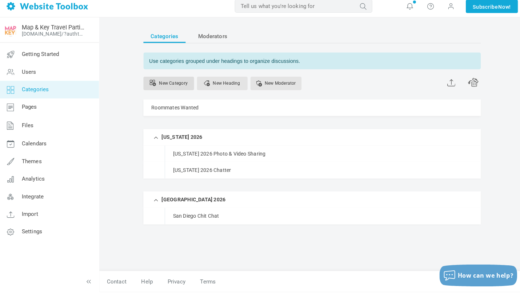
click at [179, 81] on link "New Category" at bounding box center [167, 87] width 50 height 13
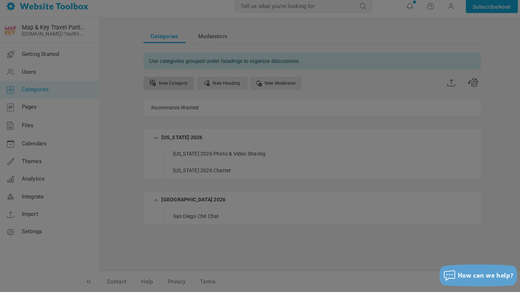
scroll to position [0, 0]
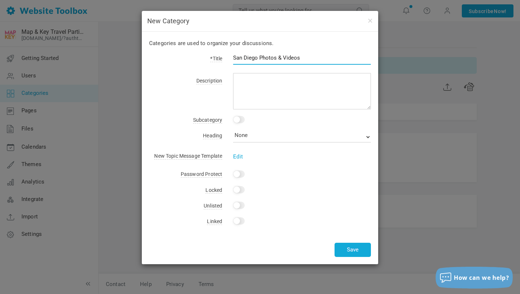
type input "San Diego Photos & Videos"
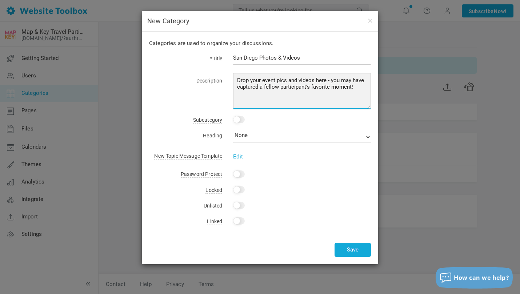
type textarea "Drop your event pics and videos here - you may have captured a fellow participa…"
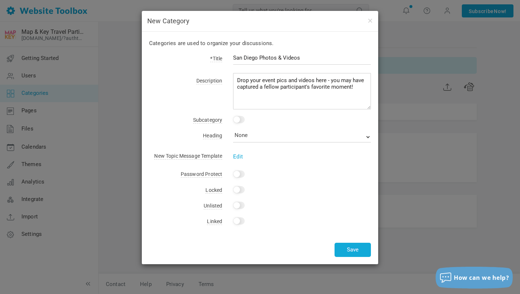
click at [241, 119] on input "checkbox" at bounding box center [239, 119] width 12 height 7
checkbox input "true"
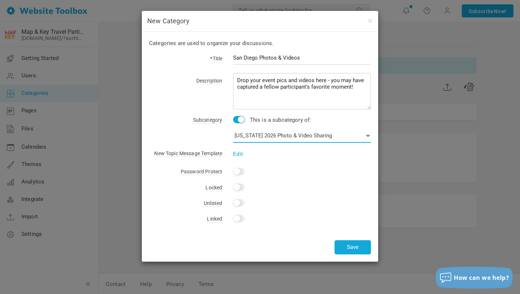
select select "987756"
click at [348, 242] on button "Save" at bounding box center [353, 248] width 36 height 14
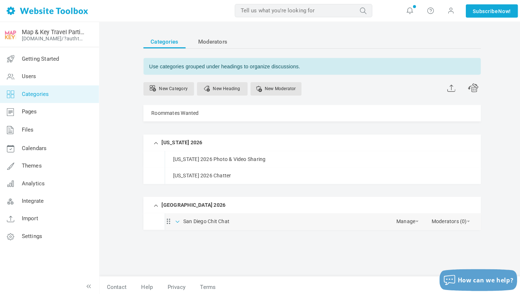
click at [177, 219] on span at bounding box center [176, 219] width 7 height 7
drag, startPoint x: 209, startPoint y: 236, endPoint x: 170, endPoint y: 216, distance: 43.5
drag, startPoint x: 183, startPoint y: 235, endPoint x: 181, endPoint y: 213, distance: 23.0
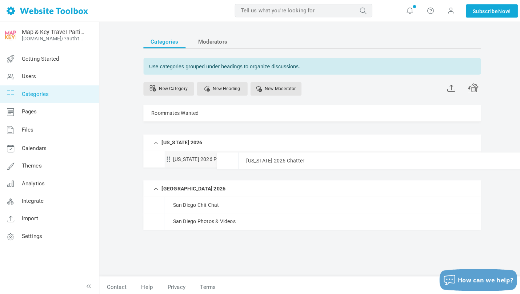
drag, startPoint x: 206, startPoint y: 172, endPoint x: 202, endPoint y: 151, distance: 21.4
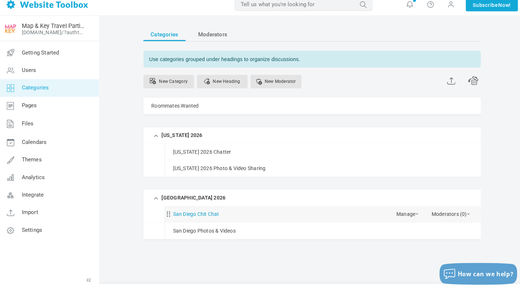
scroll to position [2, 0]
click at [209, 214] on link "San Diego Chit Chat" at bounding box center [195, 218] width 46 height 9
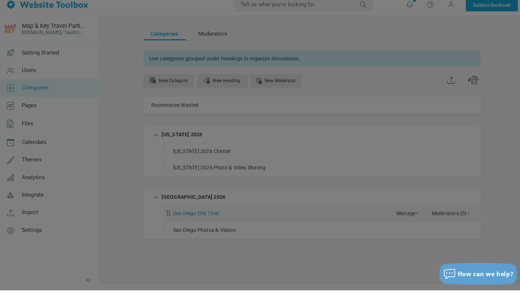
scroll to position [8, 0]
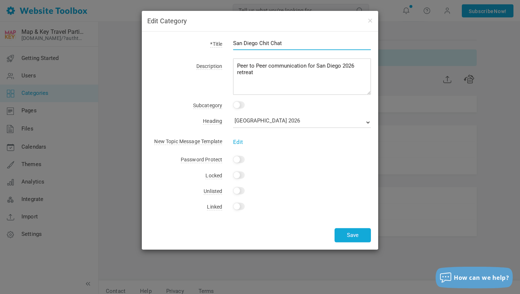
click at [259, 43] on input "San Diego Chit Chat" at bounding box center [302, 43] width 138 height 14
type input "San Diego 2026 Chit Chat"
click at [341, 237] on button "Save" at bounding box center [353, 236] width 36 height 14
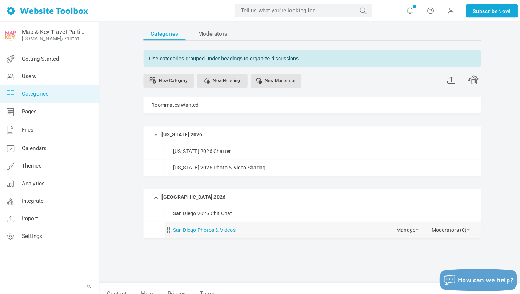
click at [199, 227] on link "San Diego Photos & Videos" at bounding box center [203, 228] width 62 height 9
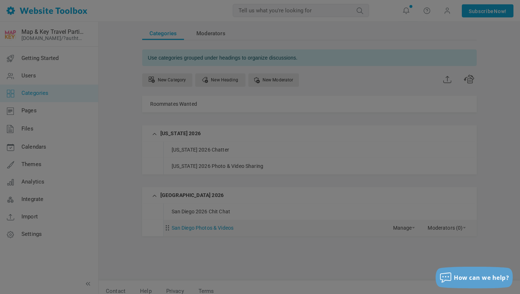
scroll to position [0, 0]
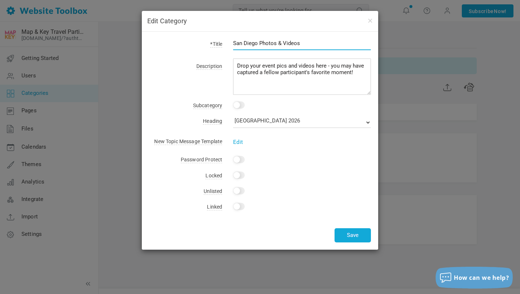
click at [258, 42] on input "San Diego Photos & Videos" at bounding box center [302, 43] width 138 height 14
type input "San Diego 2026 Photos & Videos"
click at [344, 231] on button "Save" at bounding box center [353, 236] width 36 height 14
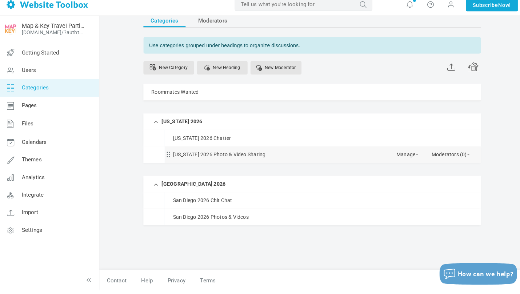
scroll to position [16, 0]
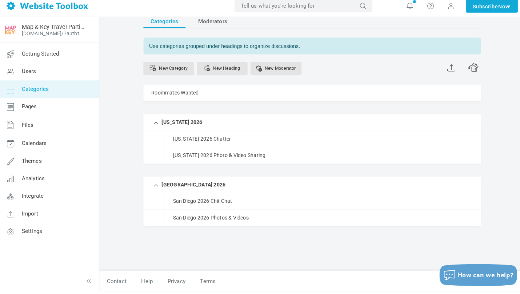
click at [138, 212] on div "Categories Moderators Use categories grouped under headings to organize discuss…" at bounding box center [310, 143] width 346 height 262
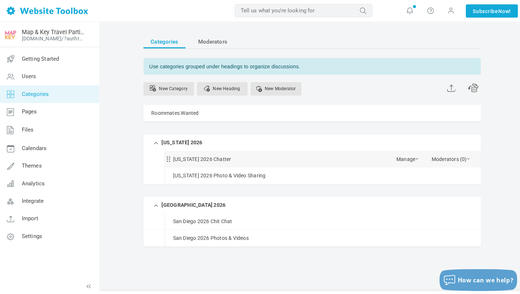
scroll to position [0, 0]
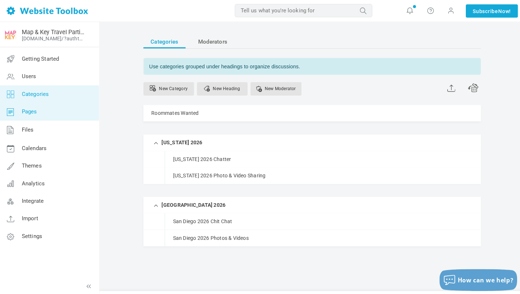
click at [29, 110] on span "Pages" at bounding box center [28, 110] width 15 height 7
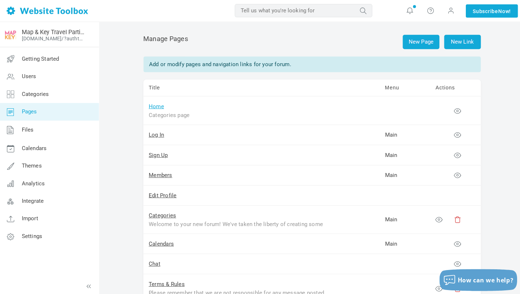
click at [155, 105] on link "Home" at bounding box center [155, 105] width 15 height 7
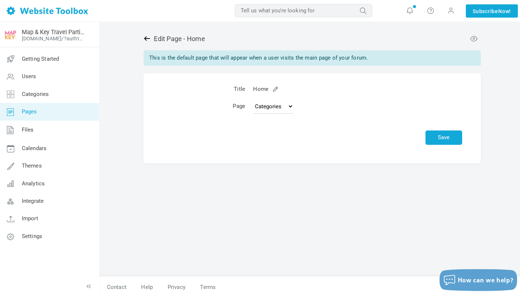
click at [145, 37] on icon at bounding box center [145, 38] width 7 height 7
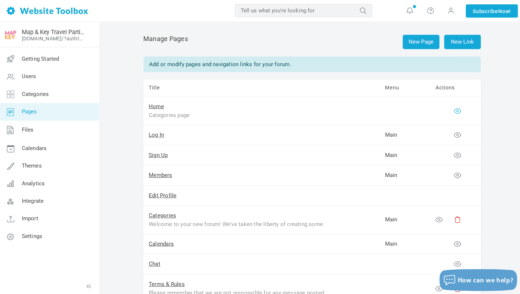
click at [452, 110] on icon at bounding box center [453, 109] width 7 height 7
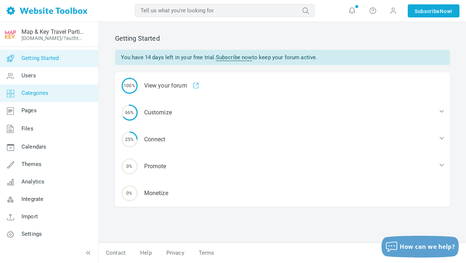
click at [41, 94] on span "Categories" at bounding box center [34, 93] width 27 height 7
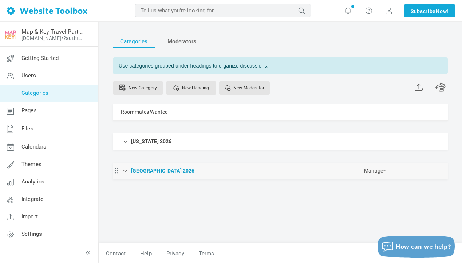
click at [162, 172] on link "[GEOGRAPHIC_DATA] 2026" at bounding box center [162, 171] width 63 height 9
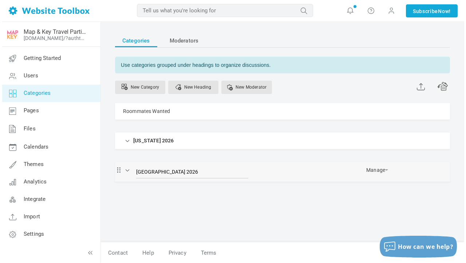
scroll to position [1, 0]
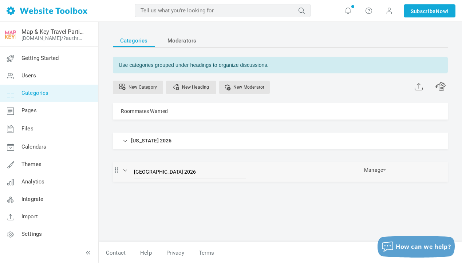
click at [277, 181] on div "[GEOGRAPHIC_DATA] 2026 [GEOGRAPHIC_DATA] 2026 Manage Edit Delete New Category" at bounding box center [280, 172] width 335 height 20
click at [204, 161] on ul "Roommates Wanted Manage Edit Delete View Category Change Permissions Copy Permi…" at bounding box center [280, 142] width 335 height 79
click at [374, 172] on link "Manage" at bounding box center [375, 168] width 22 height 13
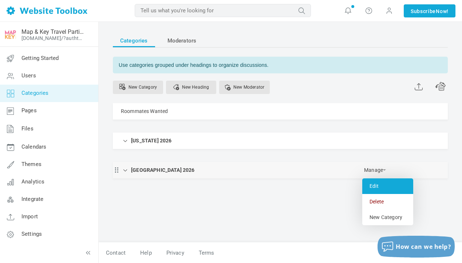
click at [376, 183] on link "Edit" at bounding box center [387, 187] width 51 height 16
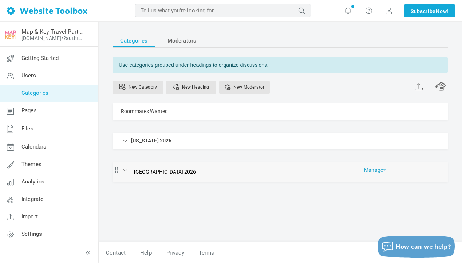
click at [372, 169] on link "Manage" at bounding box center [375, 168] width 22 height 13
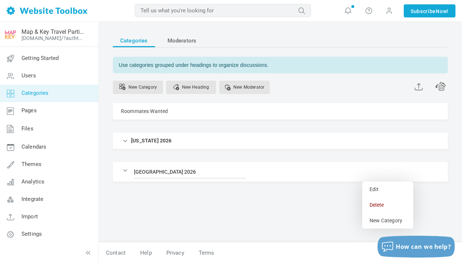
click at [279, 183] on div "Categories Moderators Use categories grouped under headings to organize discuss…" at bounding box center [280, 121] width 335 height 174
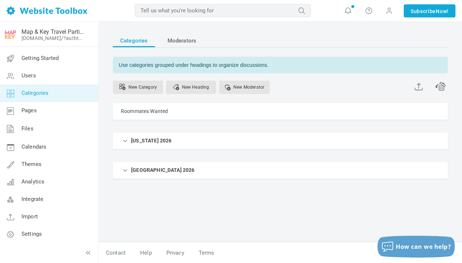
click at [116, 199] on div "Categories Moderators Use categories grouped under headings to organize discuss…" at bounding box center [280, 119] width 335 height 171
click at [125, 170] on span at bounding box center [125, 169] width 7 height 7
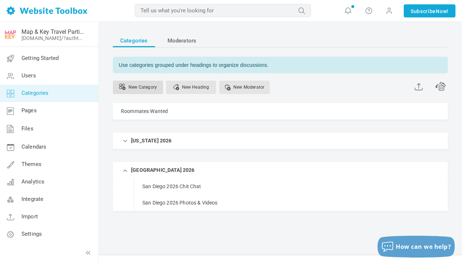
click at [146, 87] on link "New Category" at bounding box center [138, 87] width 50 height 13
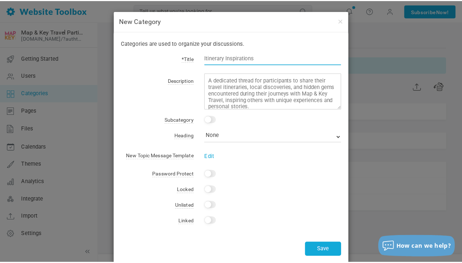
scroll to position [0, 0]
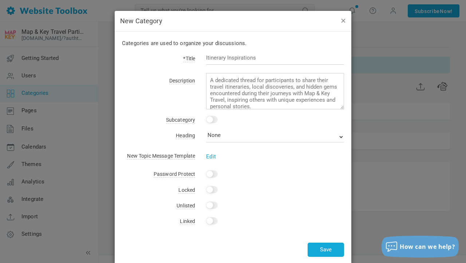
click at [342, 23] on button "button" at bounding box center [343, 20] width 6 height 8
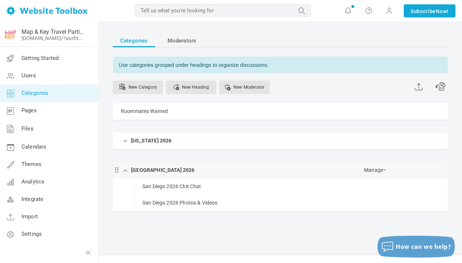
click at [170, 171] on div "San Diego 2026 Manage Edit Delete New Category" at bounding box center [280, 170] width 335 height 16
click at [384, 170] on span at bounding box center [384, 170] width 3 height 1
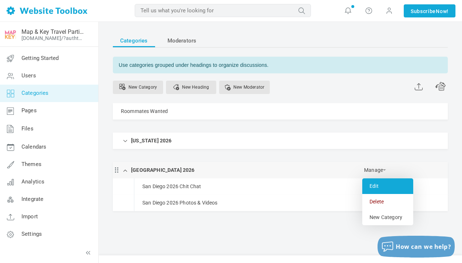
click at [379, 184] on link "Edit" at bounding box center [387, 187] width 51 height 16
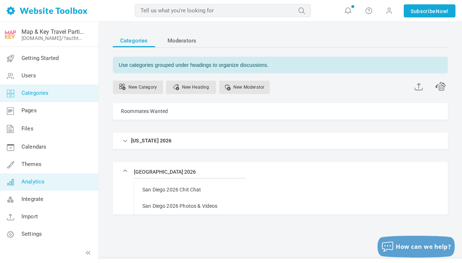
type input "San Diego 2026"
click at [95, 177] on link "Analytics" at bounding box center [49, 182] width 99 height 17
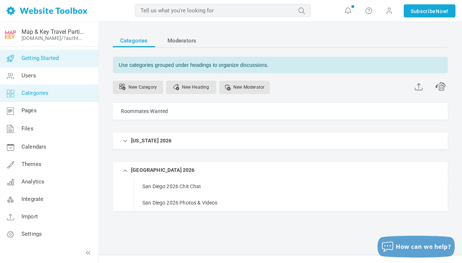
click at [45, 57] on span "Getting Started" at bounding box center [39, 58] width 37 height 7
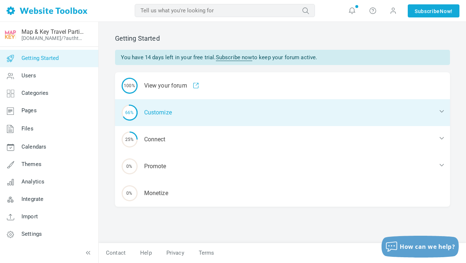
click at [174, 110] on div "66% Customize" at bounding box center [282, 112] width 335 height 27
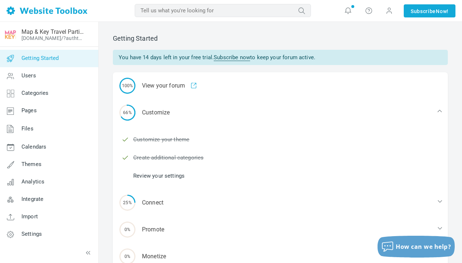
click at [168, 175] on link "Review your settings" at bounding box center [158, 176] width 51 height 8
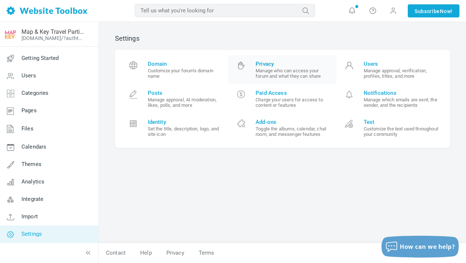
click at [288, 75] on small "Manage who can access your forum and what they can share" at bounding box center [292, 73] width 75 height 11
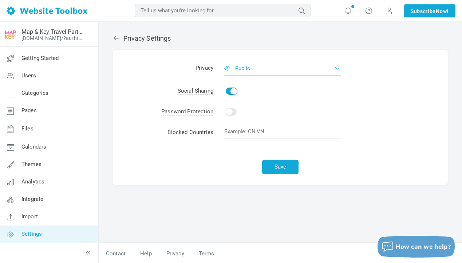
click at [271, 69] on button "Public" at bounding box center [282, 68] width 116 height 15
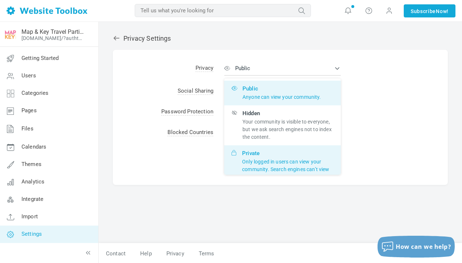
click at [254, 170] on p "Only logged in users can view your community. Search engines can’t view or inde…" at bounding box center [287, 169] width 91 height 23
click at [0, 0] on input "Private Only logged in users can view your community. Search engines can’t view…" at bounding box center [0, 0] width 0 height 0
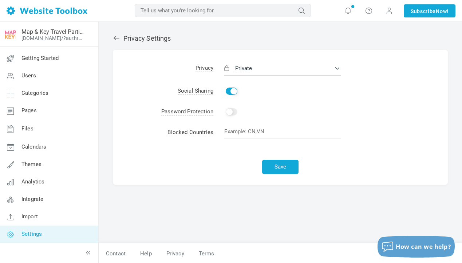
click at [230, 94] on input "Enable" at bounding box center [232, 91] width 12 height 7
checkbox input "false"
click at [229, 112] on input "Enable" at bounding box center [232, 111] width 12 height 7
click at [242, 108] on input "text" at bounding box center [282, 111] width 116 height 14
checkbox input "false"
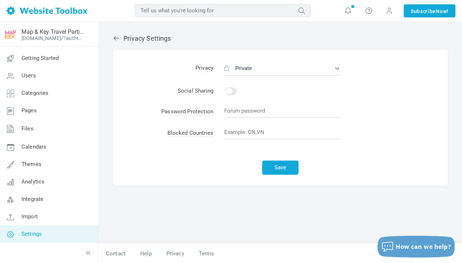
click at [229, 97] on td "Enable" at bounding box center [330, 91] width 234 height 21
click at [268, 132] on input "text" at bounding box center [282, 132] width 116 height 14
type input "CN,RU"
click at [275, 162] on button "Save" at bounding box center [280, 167] width 36 height 14
click at [116, 39] on icon at bounding box center [117, 38] width 6 height 4
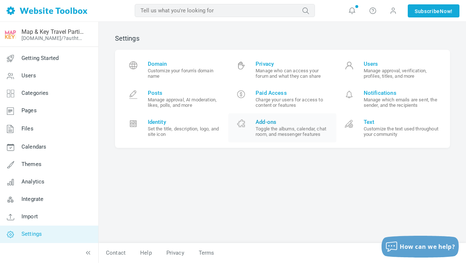
click at [283, 133] on small "Toggle the albums, calendar, chat room, and messenger features" at bounding box center [292, 131] width 75 height 11
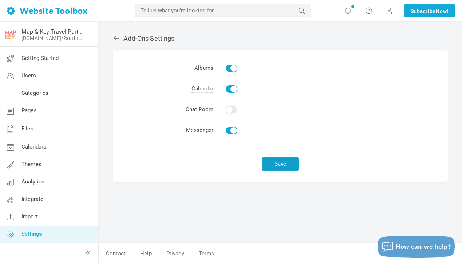
click at [278, 161] on button "Save" at bounding box center [280, 164] width 36 height 14
click at [118, 39] on icon at bounding box center [116, 38] width 7 height 7
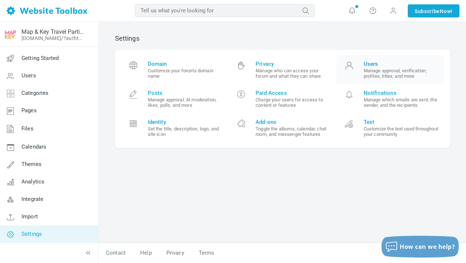
click at [387, 72] on small "Manage approval, verification, profiles, titles, and more" at bounding box center [401, 73] width 75 height 11
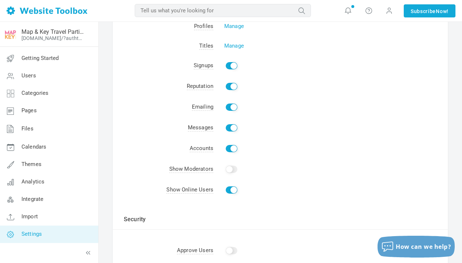
scroll to position [60, 0]
click at [229, 89] on input "Enable" at bounding box center [232, 87] width 12 height 7
checkbox input "false"
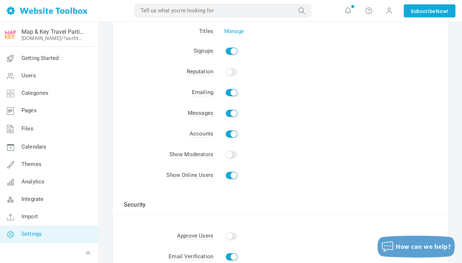
scroll to position [79, 0]
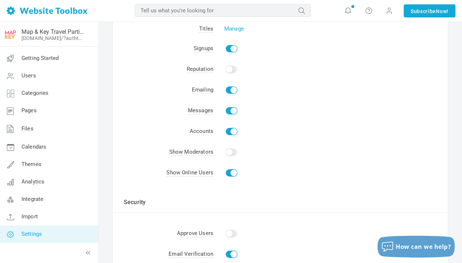
click at [227, 112] on input "Enable" at bounding box center [232, 110] width 12 height 7
checkbox input "false"
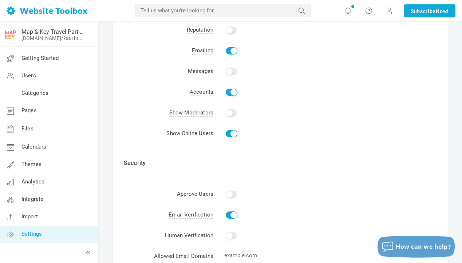
scroll to position [118, 0]
click at [230, 133] on input "Show" at bounding box center [232, 133] width 12 height 7
checkbox input "false"
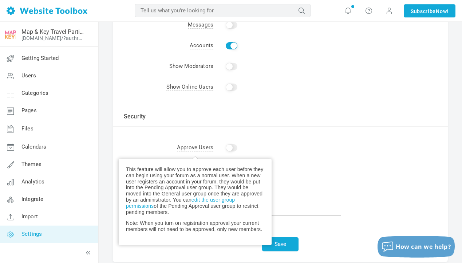
scroll to position [168, 0]
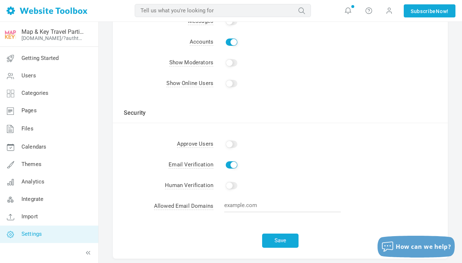
click at [233, 185] on input "Enable" at bounding box center [232, 185] width 12 height 7
checkbox input "true"
click at [145, 186] on td "Human Verification" at bounding box center [163, 186] width 100 height 21
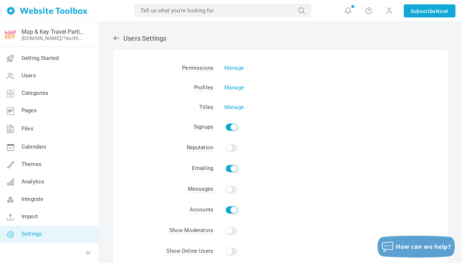
scroll to position [3, 0]
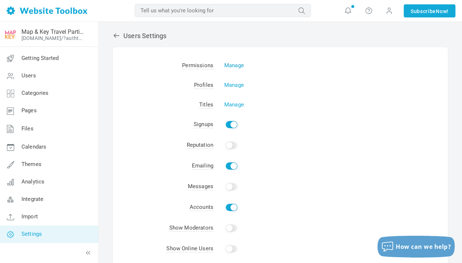
click at [234, 64] on link "Manage" at bounding box center [234, 65] width 20 height 7
click at [278, 74] on td "Manage" at bounding box center [330, 66] width 234 height 20
click at [237, 86] on link "Manage" at bounding box center [234, 85] width 20 height 7
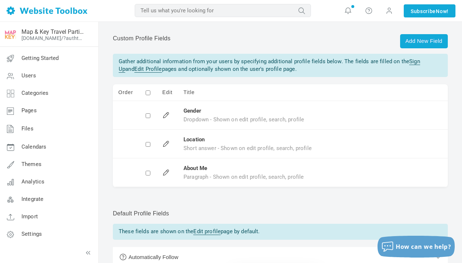
scroll to position [41, 0]
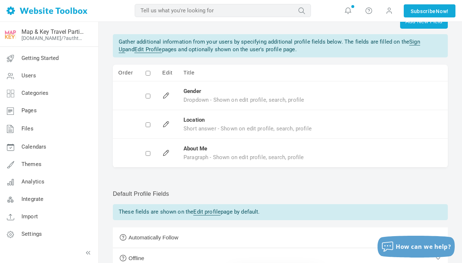
click at [148, 154] on input "checkbox" at bounding box center [148, 153] width 5 height 5
checkbox input "true"
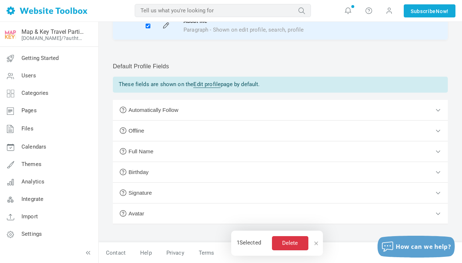
scroll to position [170, 0]
click at [439, 108] on button "Automatically Follow" at bounding box center [280, 110] width 335 height 21
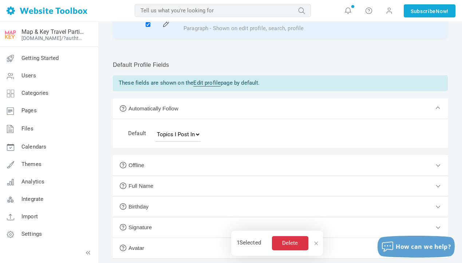
click at [439, 108] on button "Automatically Follow" at bounding box center [280, 109] width 335 height 21
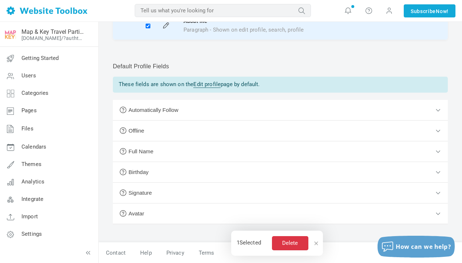
click at [436, 127] on button "Offline" at bounding box center [280, 131] width 335 height 21
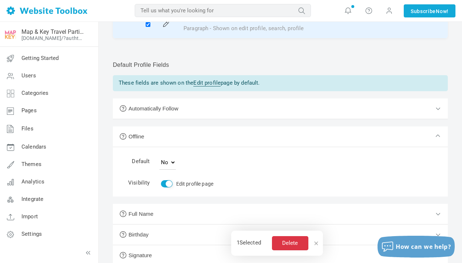
click at [164, 180] on input "Edit profile page" at bounding box center [167, 183] width 12 height 7
checkbox input "false"
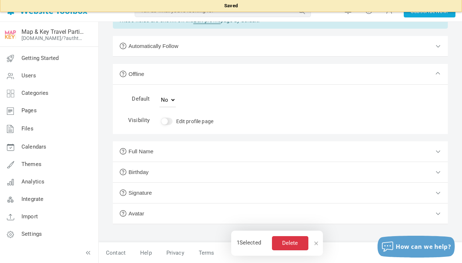
scroll to position [237, 0]
click at [438, 148] on button "Full Name" at bounding box center [280, 152] width 335 height 21
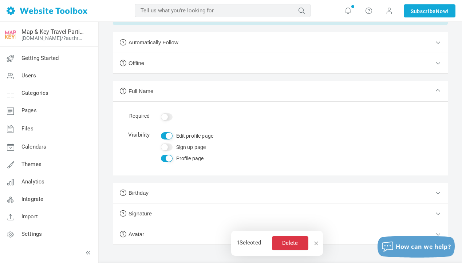
click at [164, 139] on input "Edit profile page" at bounding box center [167, 135] width 12 height 7
checkbox input "false"
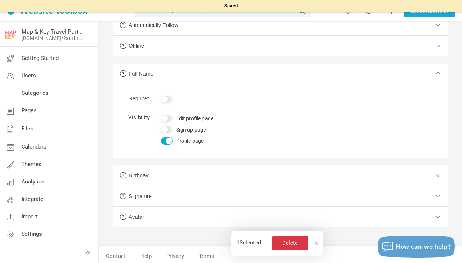
scroll to position [254, 0]
click at [200, 175] on button "Birthday" at bounding box center [280, 175] width 335 height 21
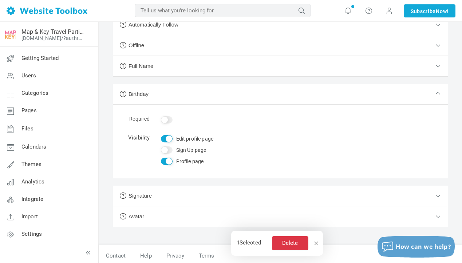
click at [160, 144] on label "Edit profile page" at bounding box center [186, 138] width 54 height 9
click at [161, 143] on input "Edit profile page" at bounding box center [167, 138] width 12 height 7
checkbox input "false"
click at [163, 164] on input "Profile page" at bounding box center [167, 161] width 12 height 7
checkbox input "false"
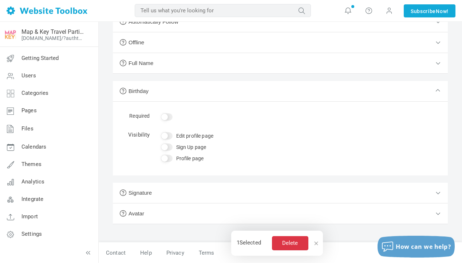
click at [178, 194] on button "Signature" at bounding box center [280, 193] width 335 height 21
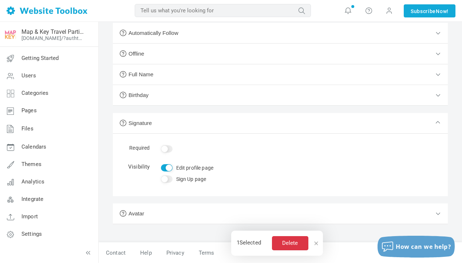
scroll to position [250, 0]
click at [170, 214] on button "Avatar" at bounding box center [280, 214] width 335 height 21
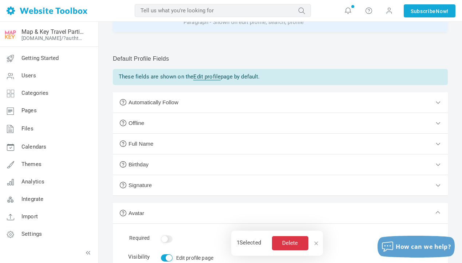
scroll to position [179, 0]
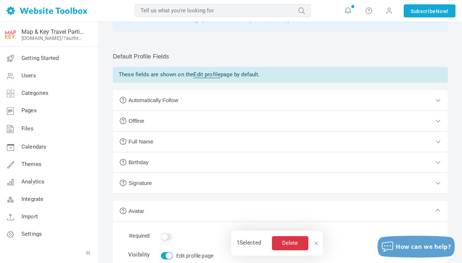
click at [194, 147] on button "Full Name" at bounding box center [280, 142] width 335 height 21
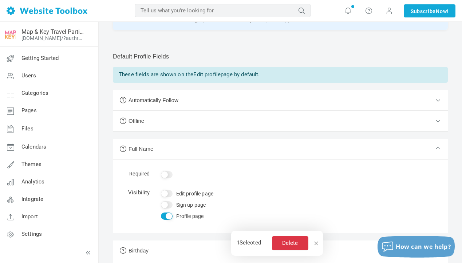
click at [145, 151] on button "Full Name" at bounding box center [280, 149] width 335 height 21
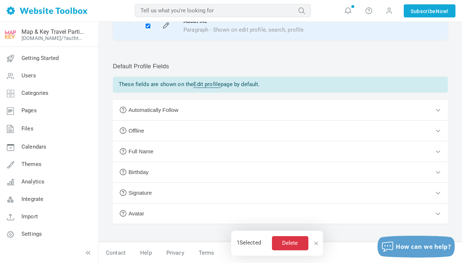
scroll to position [172, 0]
click at [145, 150] on button "Full Name" at bounding box center [280, 152] width 335 height 21
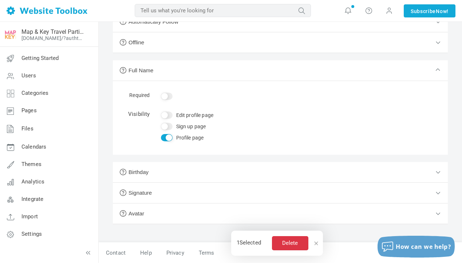
scroll to position [261, 0]
click at [318, 243] on span at bounding box center [316, 244] width 6 height 8
checkbox input "false"
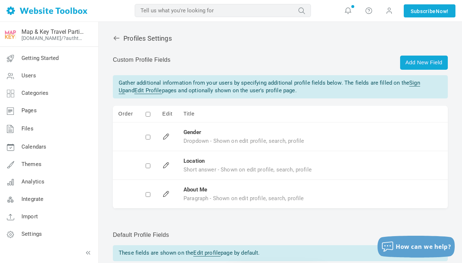
scroll to position [0, 0]
click at [116, 38] on icon at bounding box center [117, 38] width 6 height 4
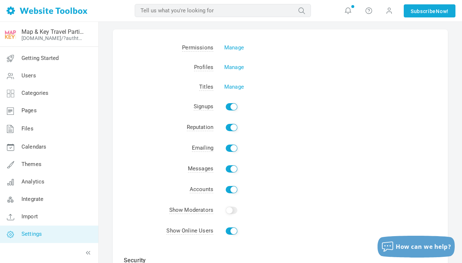
scroll to position [24, 0]
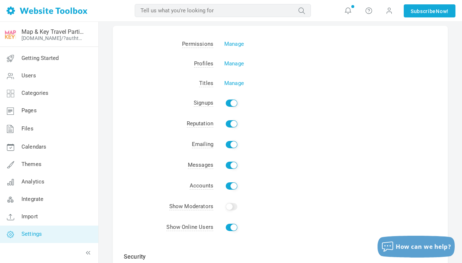
click at [229, 124] on input "Enable" at bounding box center [232, 123] width 12 height 7
checkbox input "false"
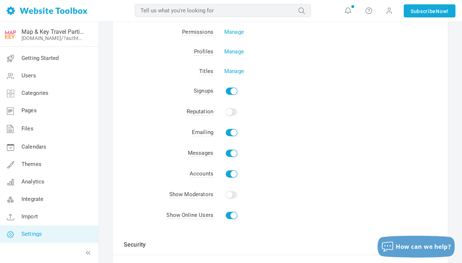
scroll to position [38, 0]
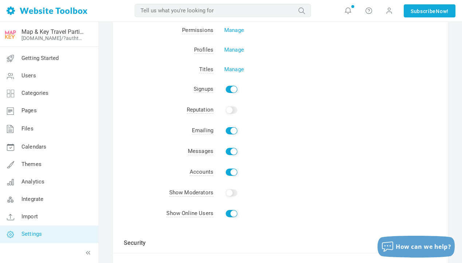
click at [226, 153] on input "Enable" at bounding box center [232, 151] width 12 height 7
checkbox input "false"
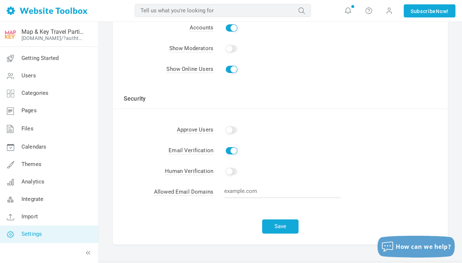
scroll to position [184, 0]
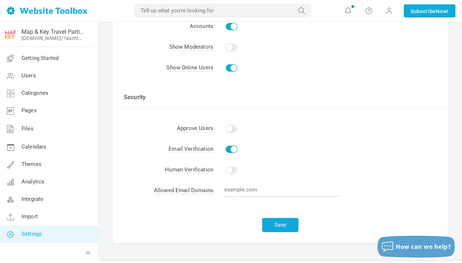
click at [227, 67] on input "Show" at bounding box center [232, 67] width 12 height 7
checkbox input "false"
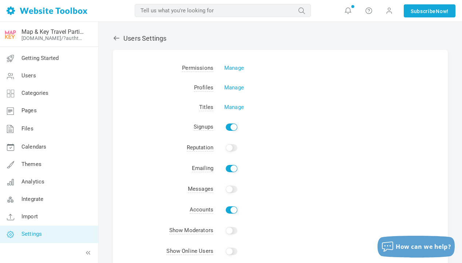
scroll to position [0, 0]
click at [116, 39] on icon at bounding box center [117, 38] width 6 height 4
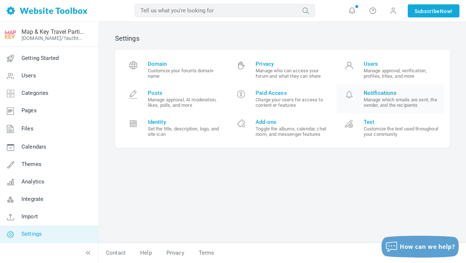
click at [376, 100] on small "Manage which emails are sent, the sender, and the recipients" at bounding box center [401, 102] width 75 height 11
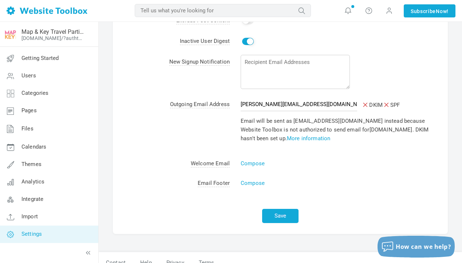
scroll to position [157, 0]
click at [250, 161] on link "Compose" at bounding box center [253, 164] width 24 height 7
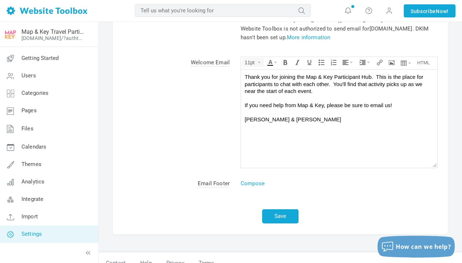
scroll to position [258, 0]
click at [247, 181] on link "Compose" at bounding box center [253, 184] width 24 height 7
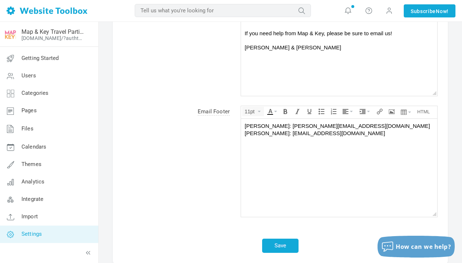
scroll to position [333, 0]
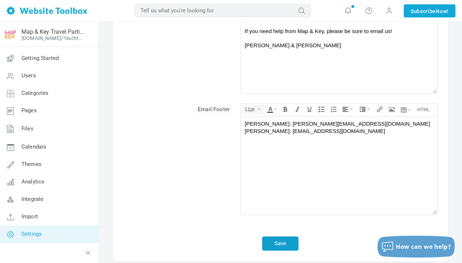
click at [281, 237] on button "Save" at bounding box center [280, 244] width 36 height 14
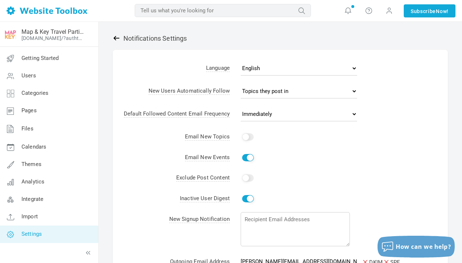
scroll to position [0, 0]
click at [118, 39] on icon at bounding box center [117, 38] width 6 height 4
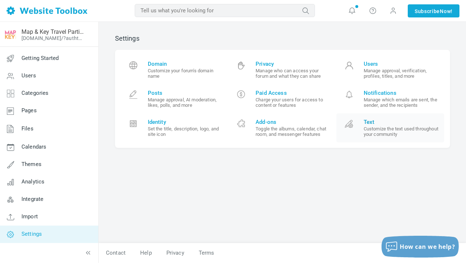
click at [373, 133] on small "Customize the text used throughout your community" at bounding box center [401, 131] width 75 height 11
click at [268, 122] on span "Add-ons" at bounding box center [292, 122] width 75 height 7
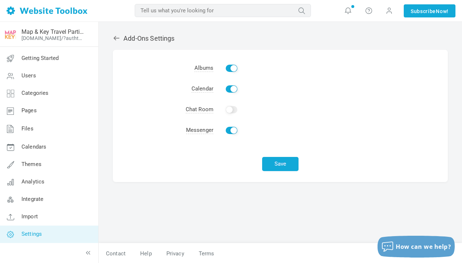
click at [229, 132] on input "Enable" at bounding box center [232, 130] width 12 height 7
checkbox input "false"
click at [118, 37] on icon at bounding box center [116, 38] width 7 height 7
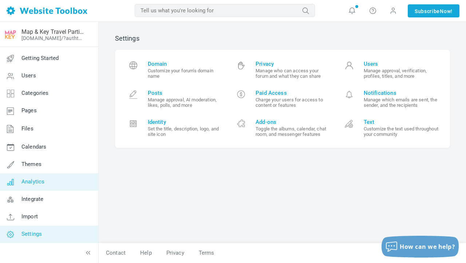
click at [33, 183] on span "Analytics" at bounding box center [32, 182] width 23 height 7
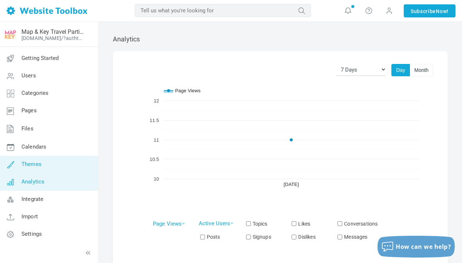
click at [29, 169] on link "Themes" at bounding box center [49, 164] width 99 height 17
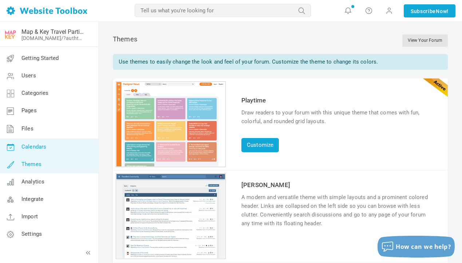
click at [33, 152] on link "Calendars" at bounding box center [49, 147] width 99 height 17
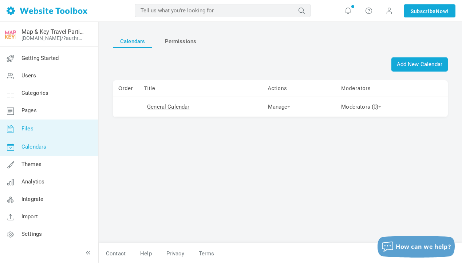
click at [27, 130] on span "Files" at bounding box center [27, 129] width 12 height 7
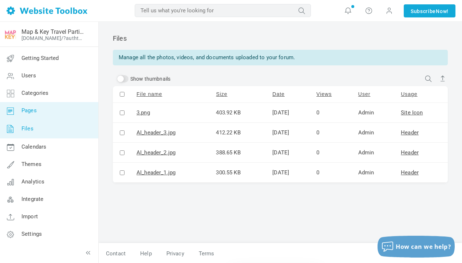
click at [28, 114] on span "Pages" at bounding box center [28, 110] width 15 height 7
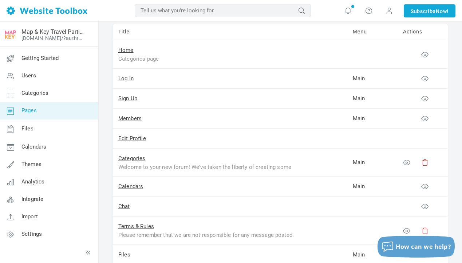
scroll to position [56, 0]
